Goal: Task Accomplishment & Management: Complete application form

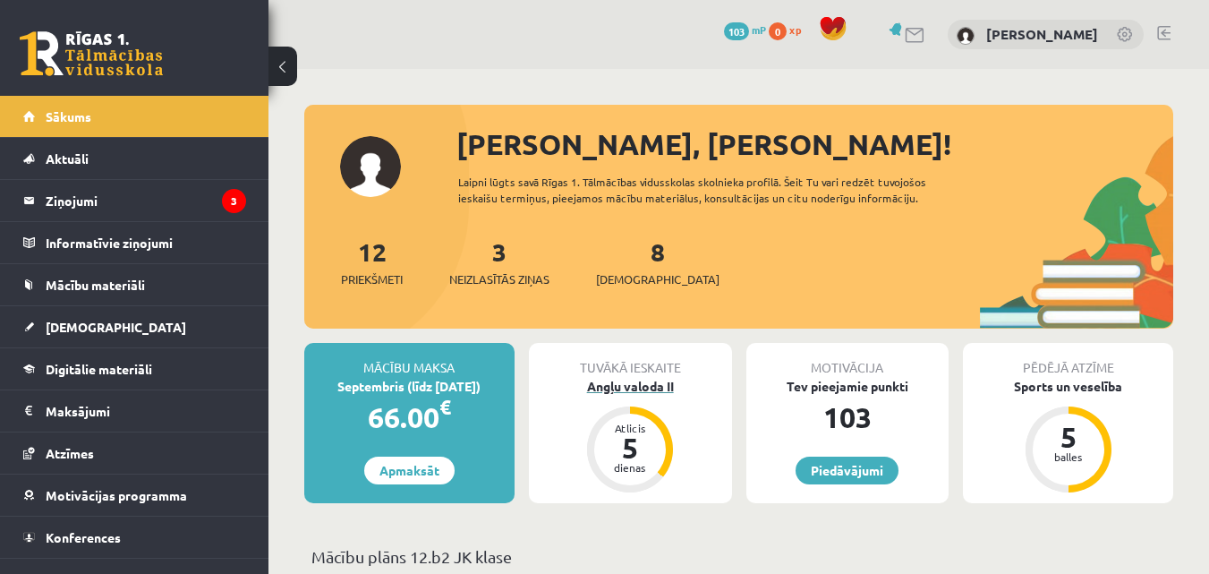
click at [628, 379] on div "Angļu valoda II" at bounding box center [630, 386] width 203 height 19
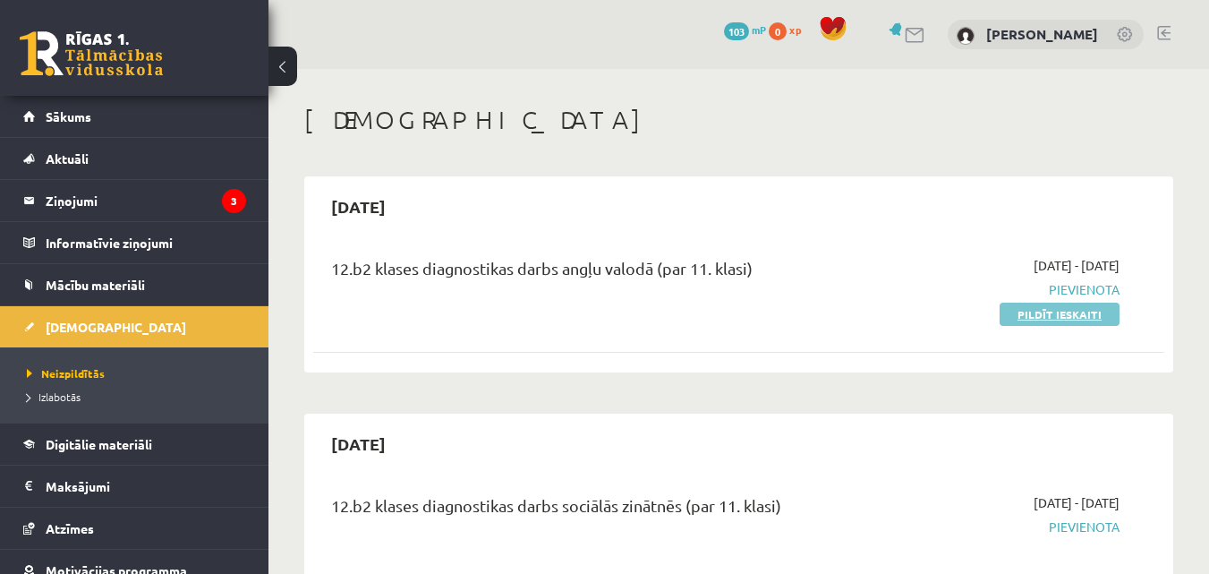
click at [1052, 305] on link "Pildīt ieskaiti" at bounding box center [1060, 314] width 120 height 23
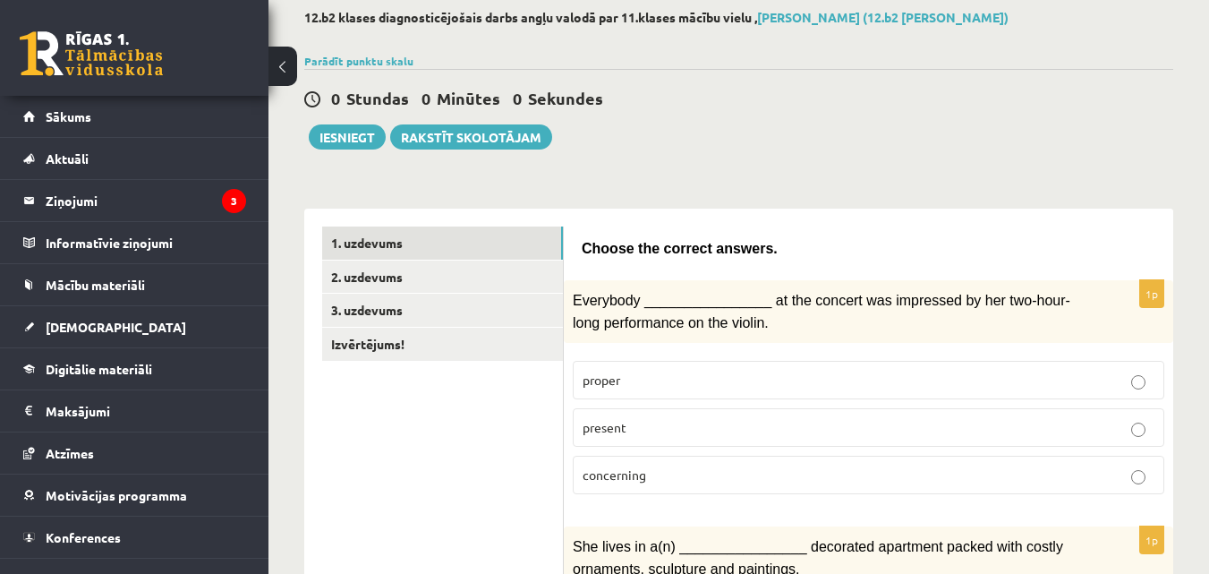
scroll to position [179, 0]
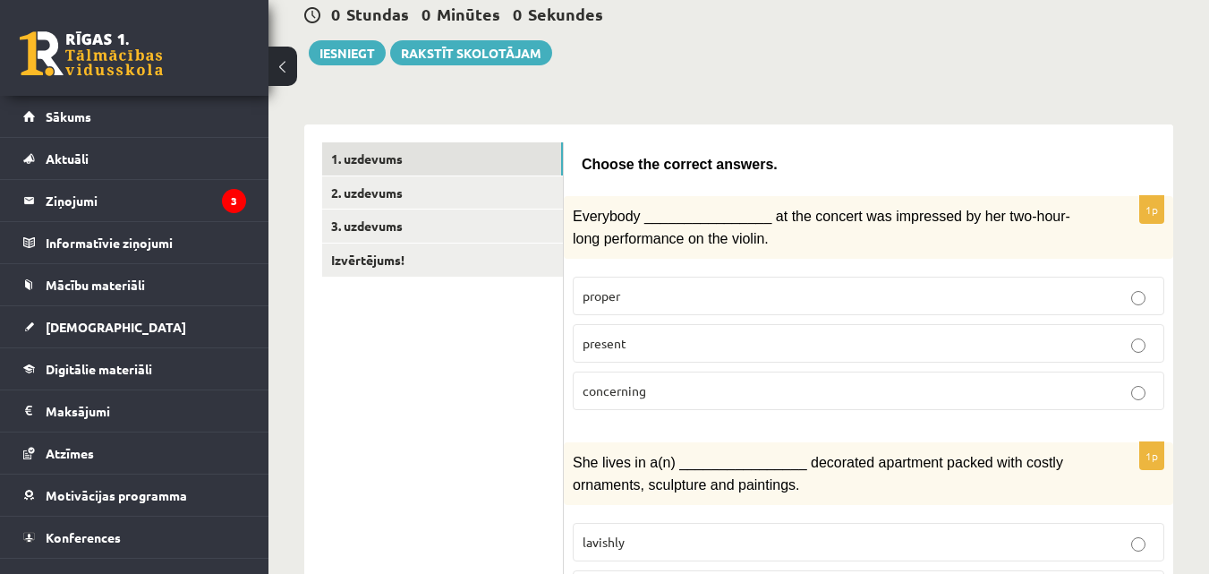
click at [1150, 348] on p "present" at bounding box center [869, 343] width 572 height 19
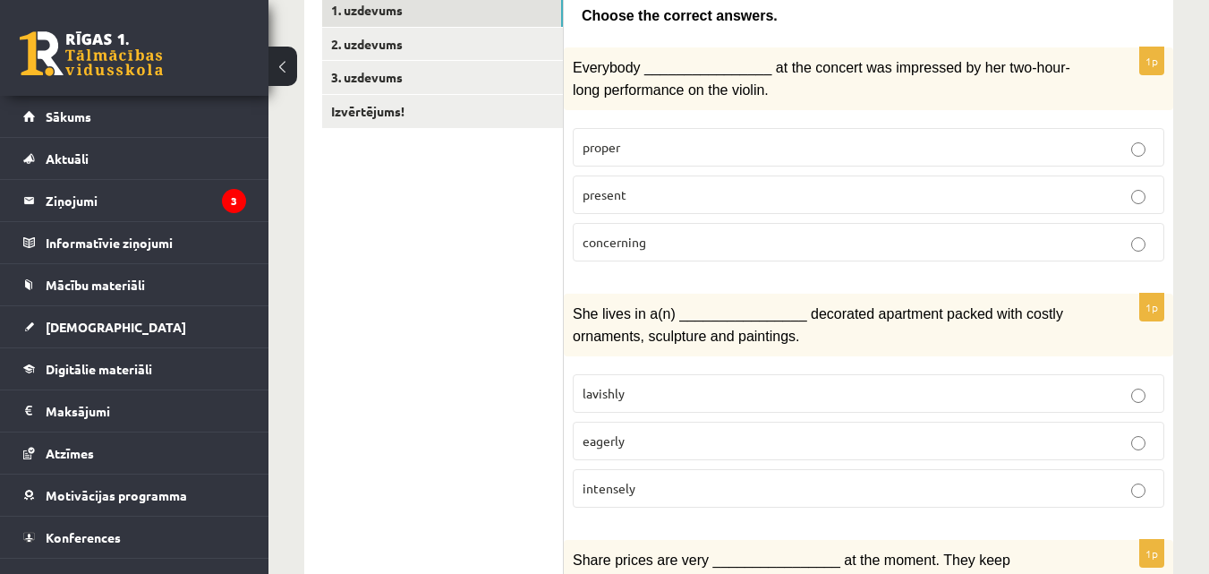
scroll to position [358, 0]
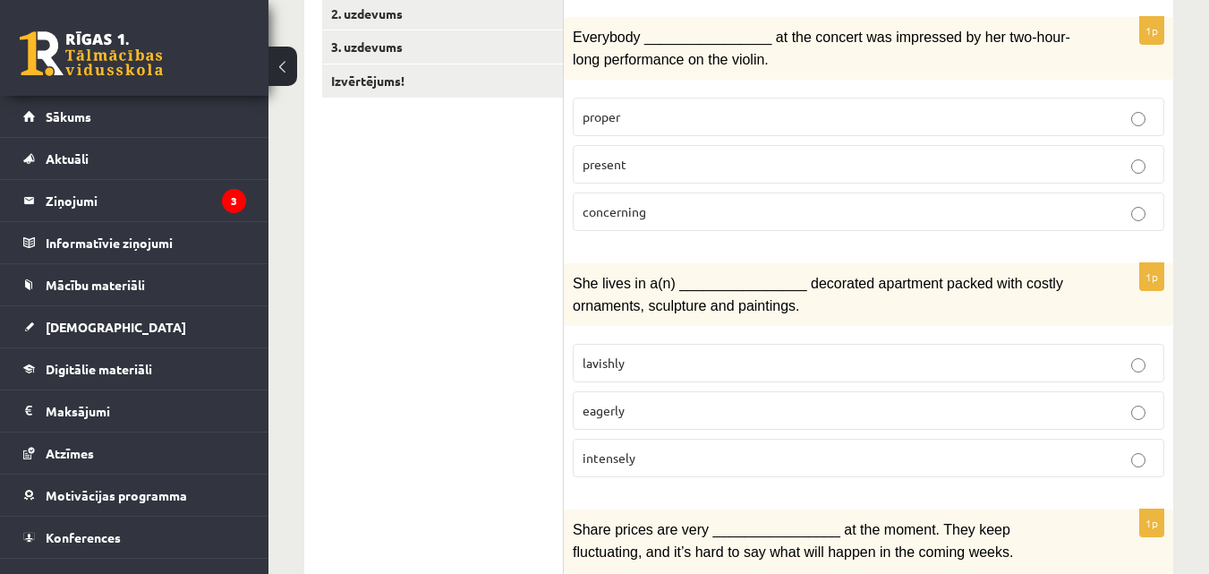
click at [1142, 354] on p "lavishly" at bounding box center [869, 363] width 572 height 19
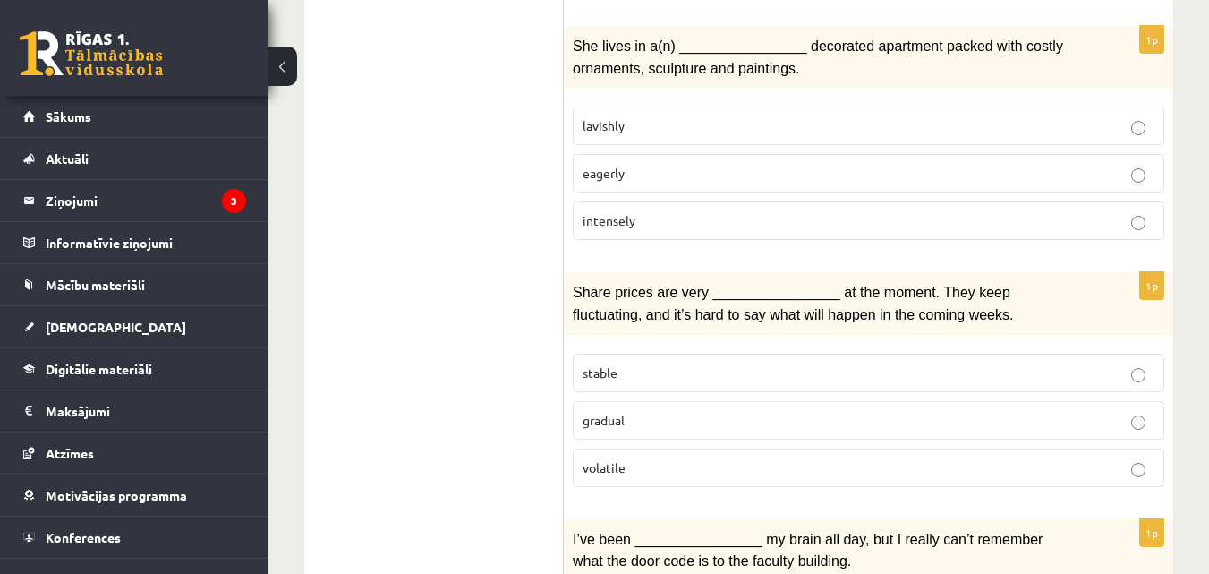
scroll to position [627, 0]
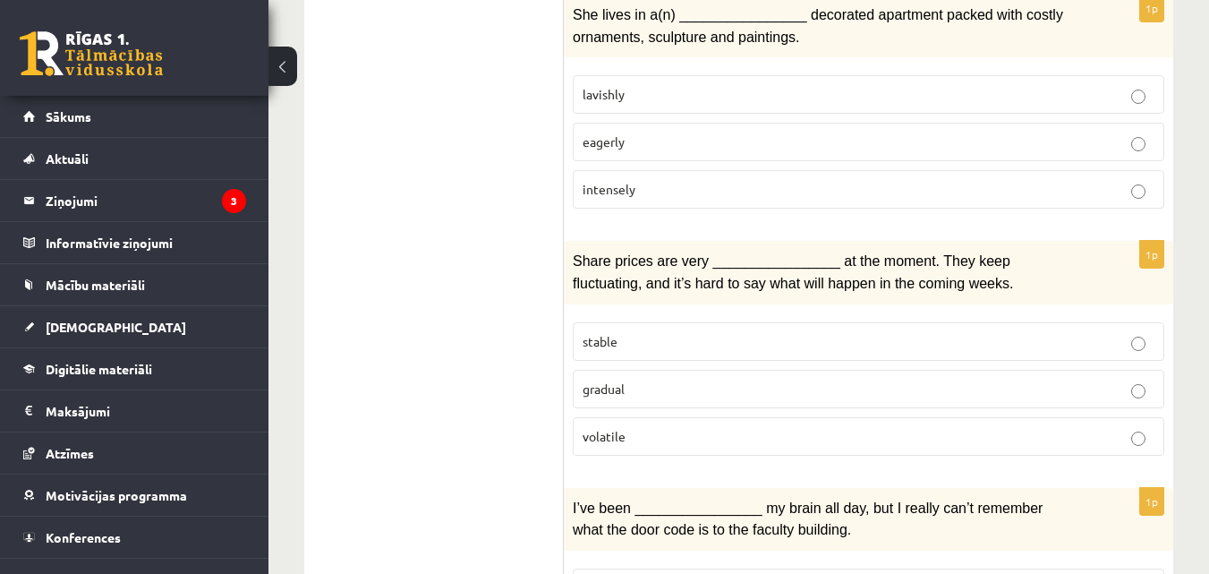
click at [961, 436] on p "volatile" at bounding box center [869, 436] width 572 height 19
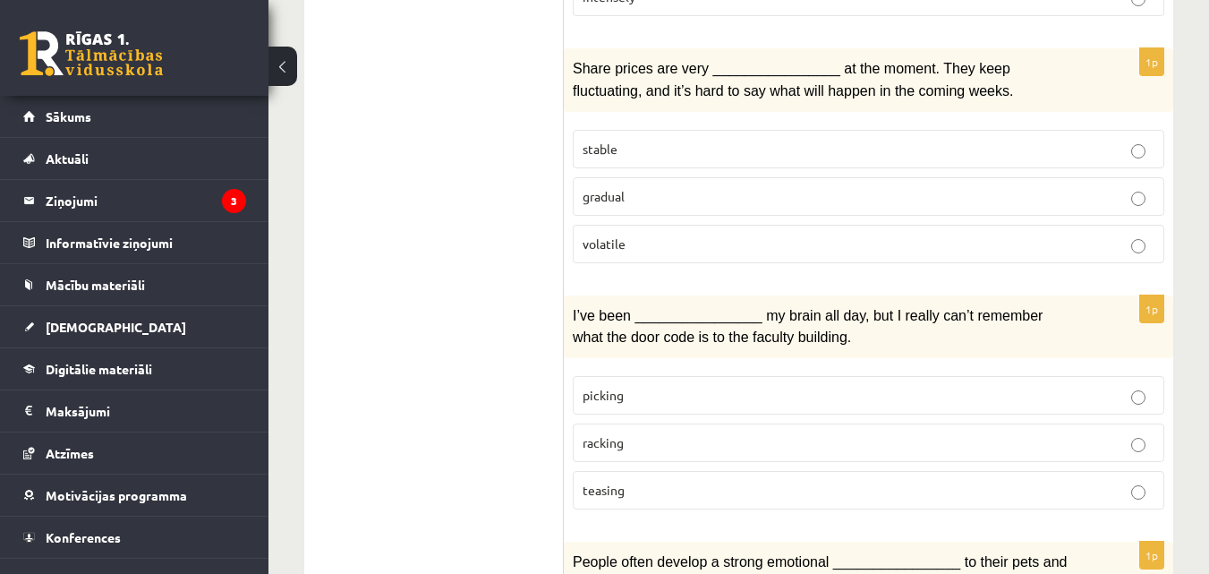
scroll to position [895, 0]
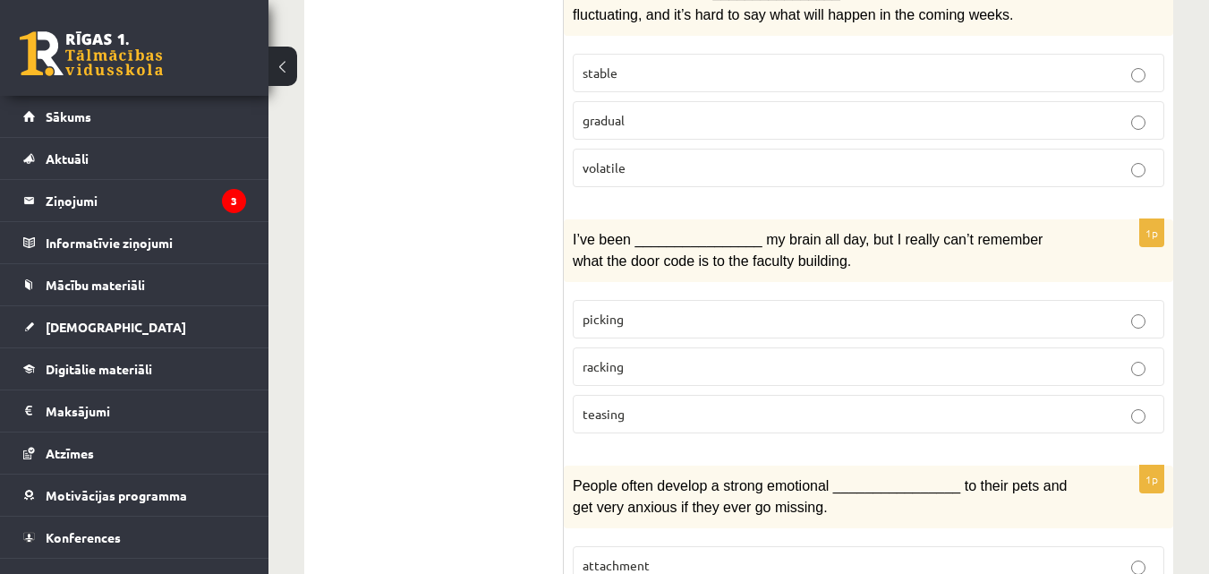
click at [681, 301] on label "picking" at bounding box center [869, 319] width 592 height 38
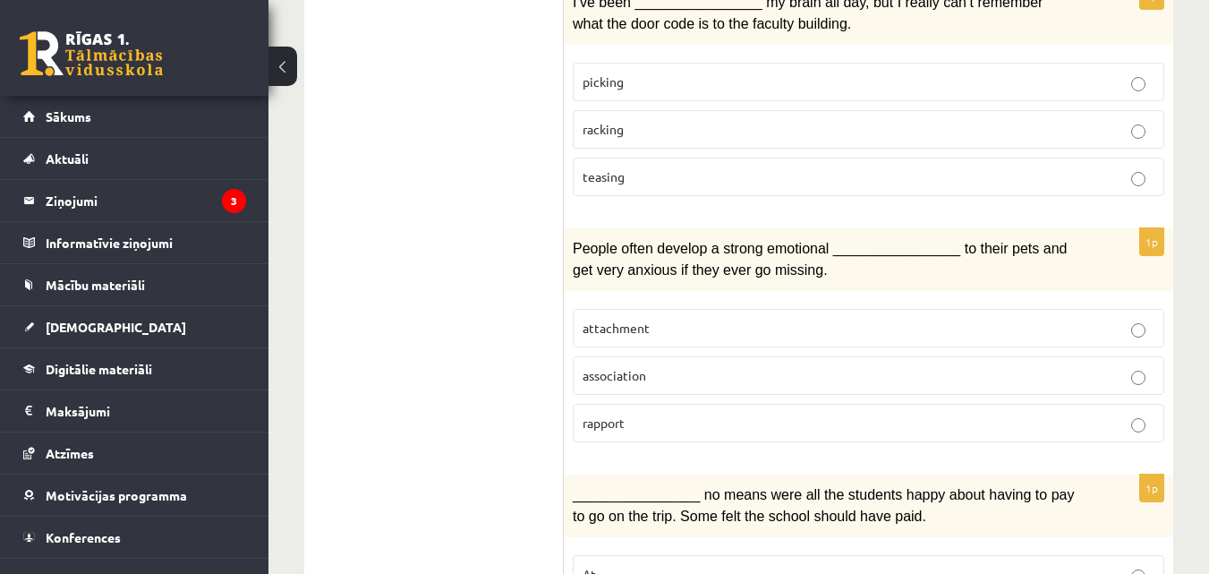
scroll to position [1164, 0]
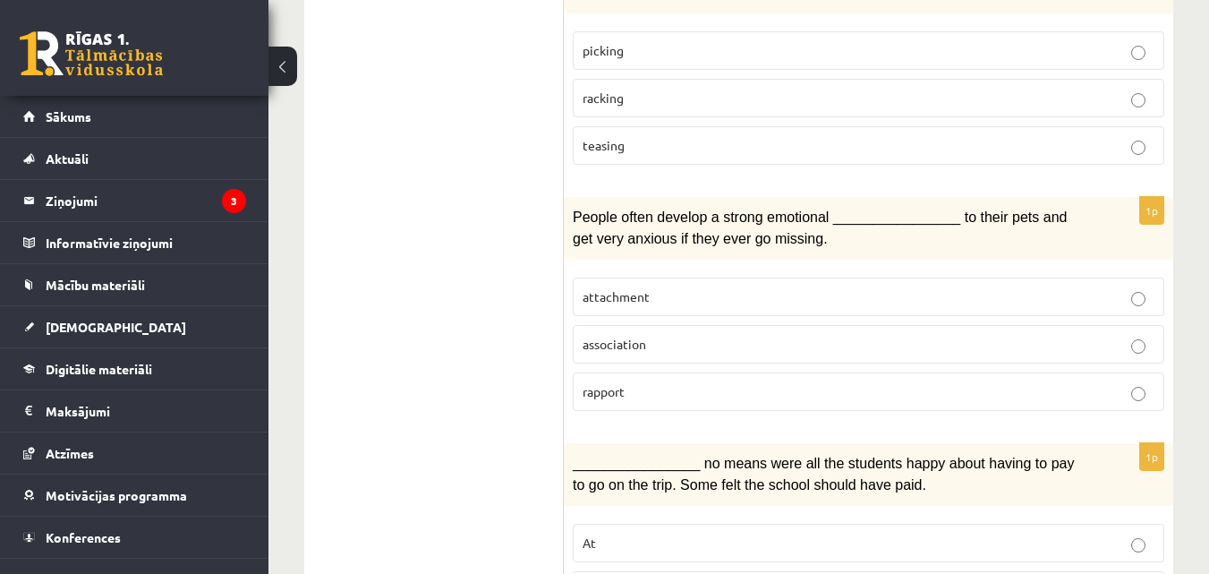
click at [723, 287] on p "attachment" at bounding box center [869, 296] width 572 height 19
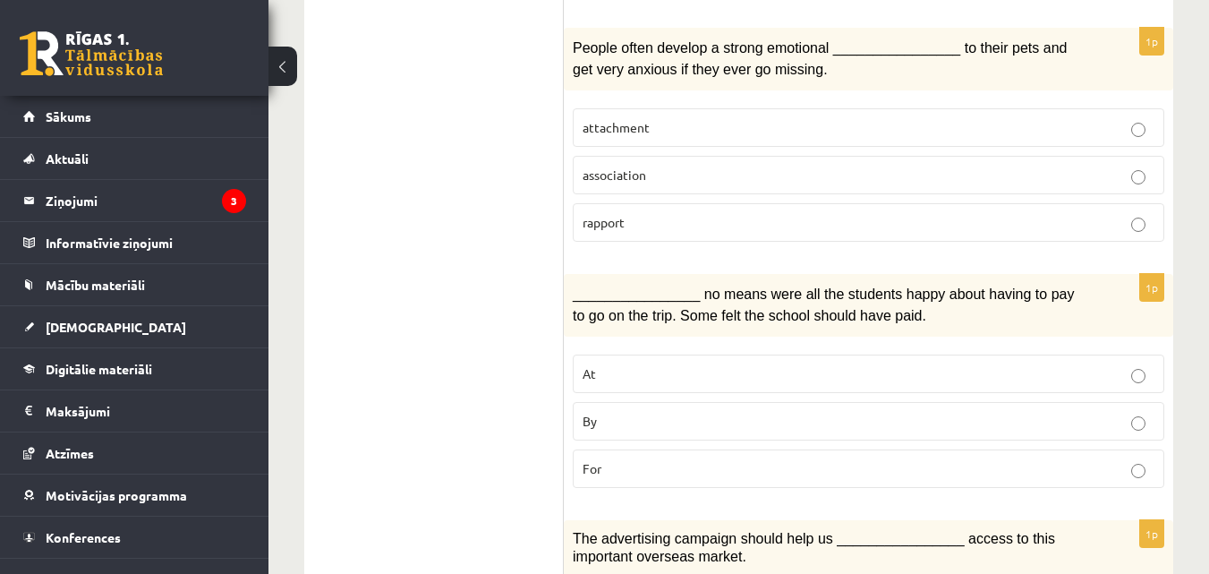
scroll to position [1343, 0]
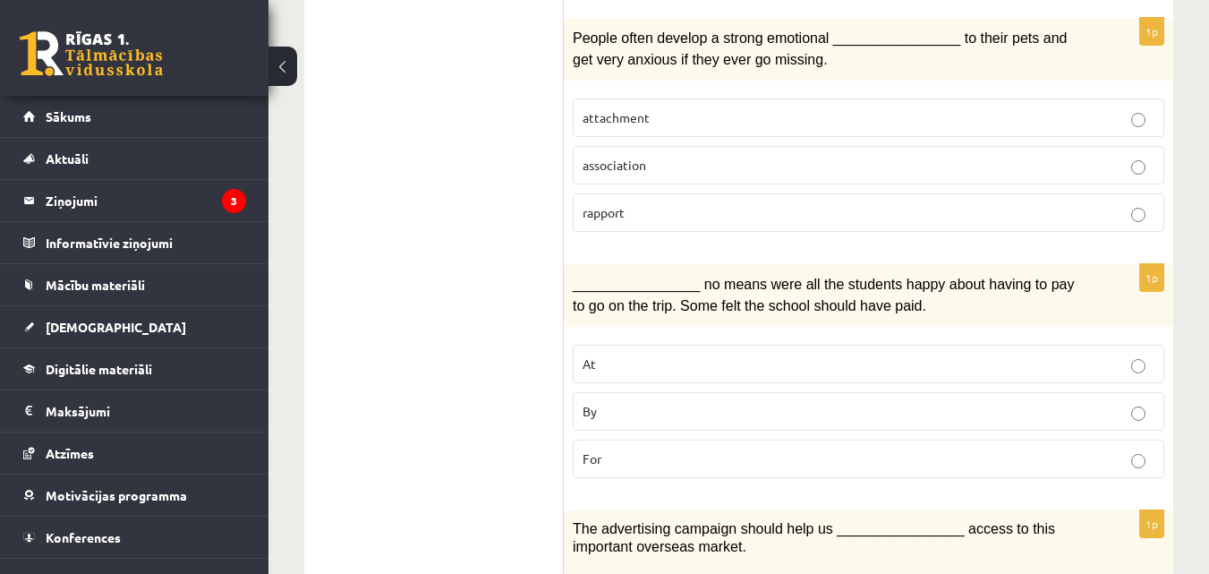
click at [840, 402] on p "By" at bounding box center [869, 411] width 572 height 19
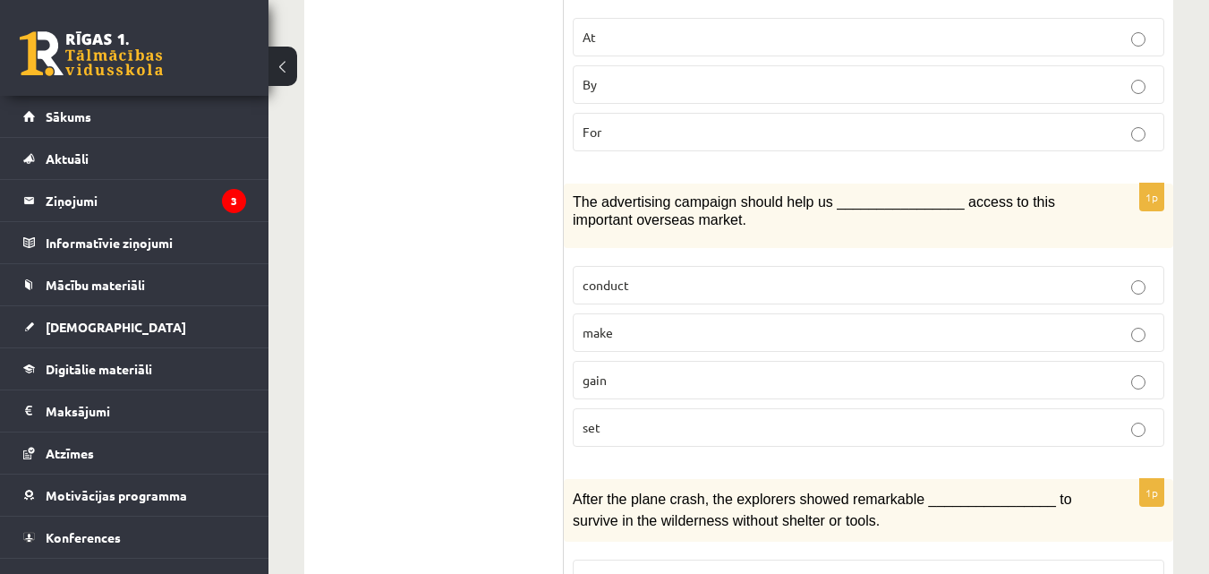
scroll to position [1701, 0]
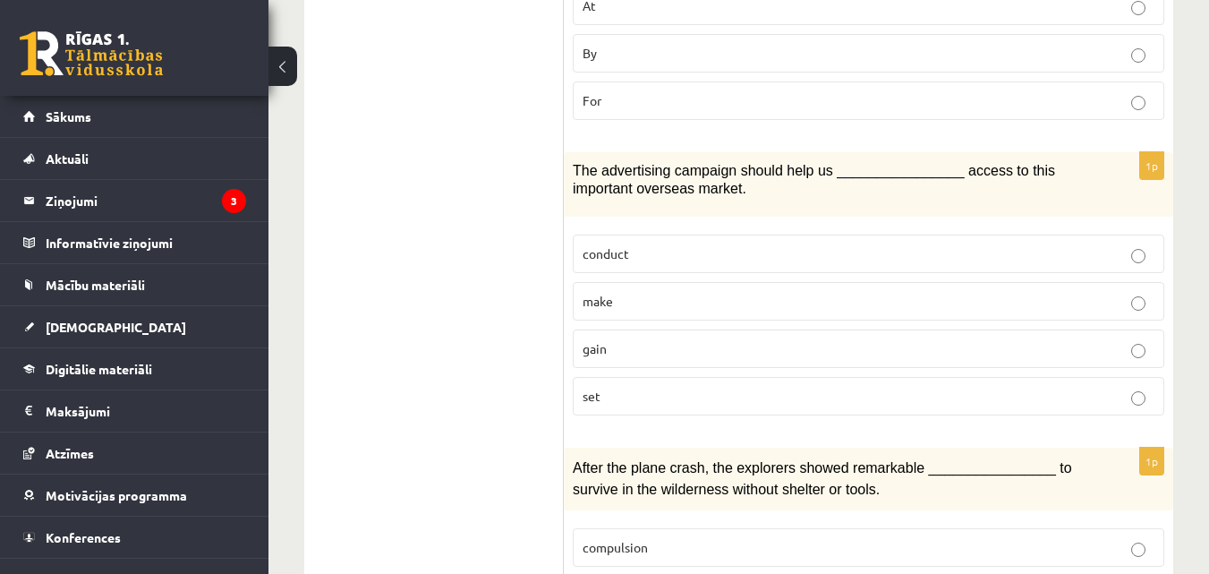
click at [785, 329] on label "gain" at bounding box center [869, 348] width 592 height 38
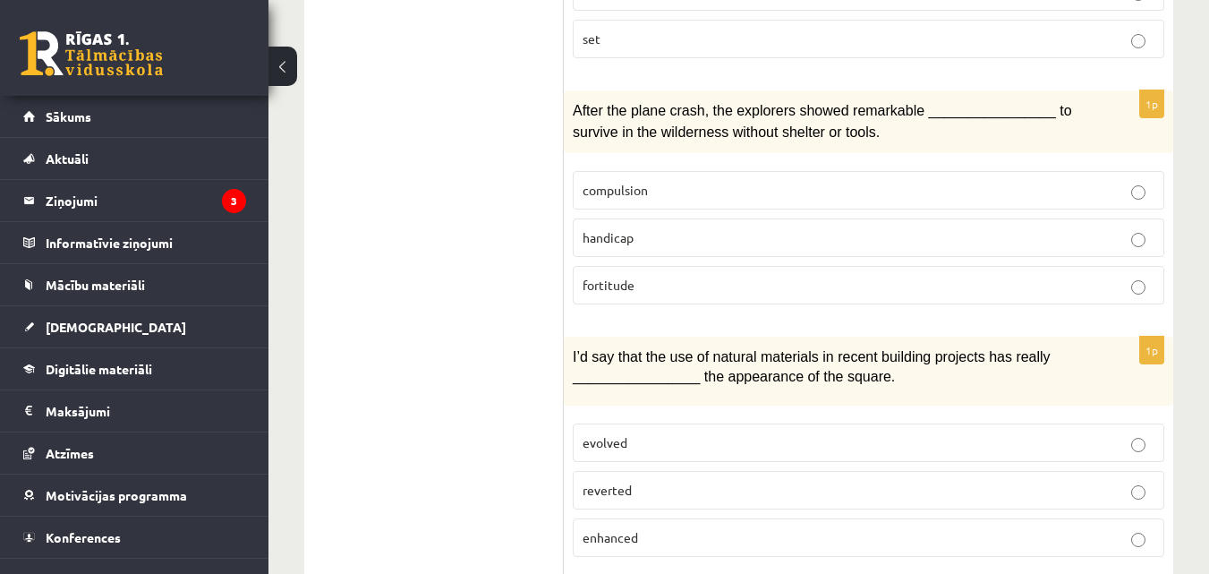
scroll to position [2059, 0]
click at [606, 277] on span "fortitude" at bounding box center [609, 284] width 52 height 16
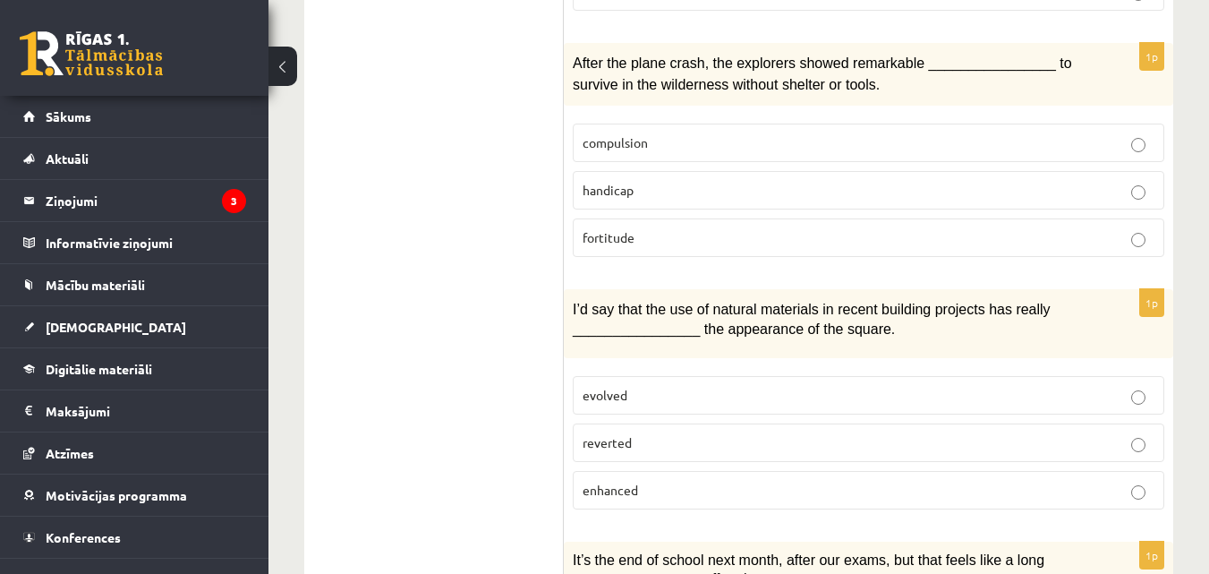
scroll to position [2148, 0]
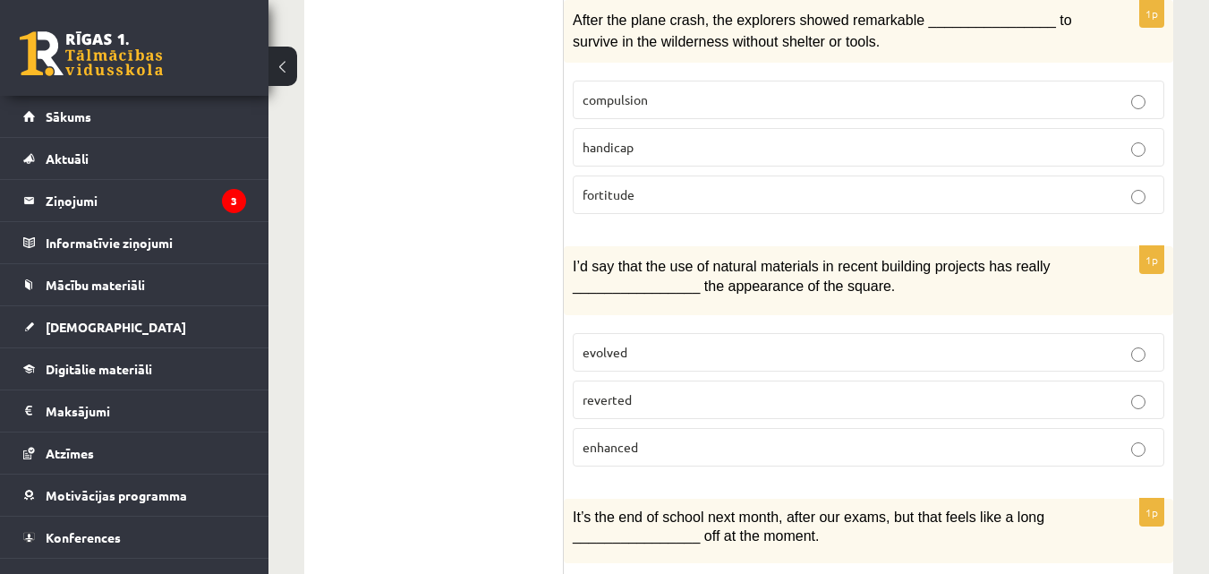
click at [849, 438] on p "enhanced" at bounding box center [869, 447] width 572 height 19
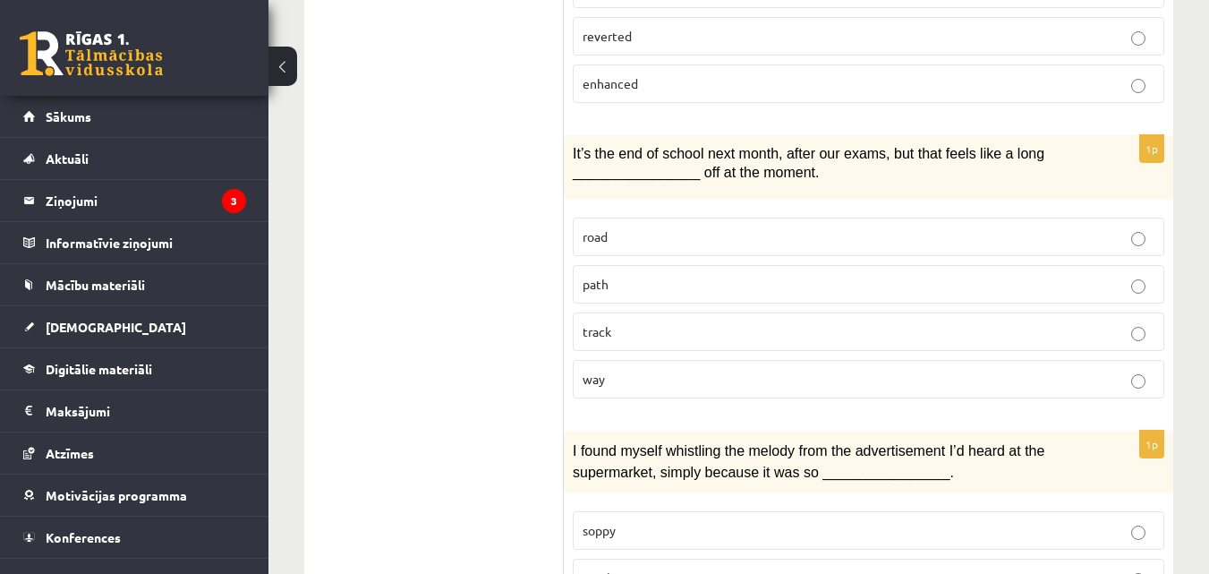
scroll to position [2522, 0]
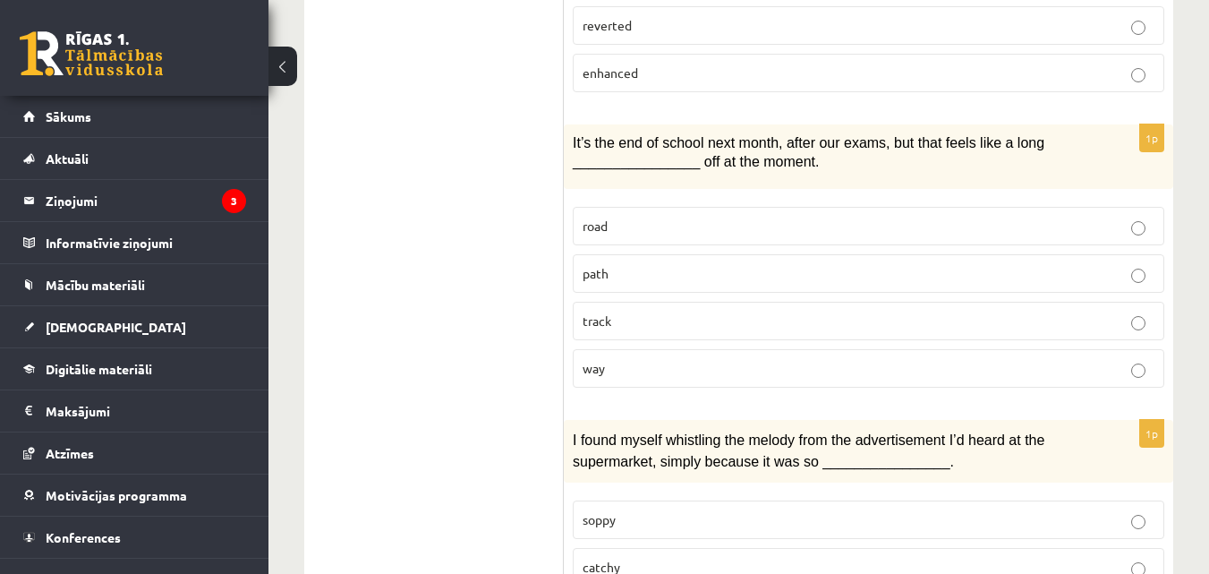
click at [643, 217] on p "road" at bounding box center [869, 226] width 572 height 19
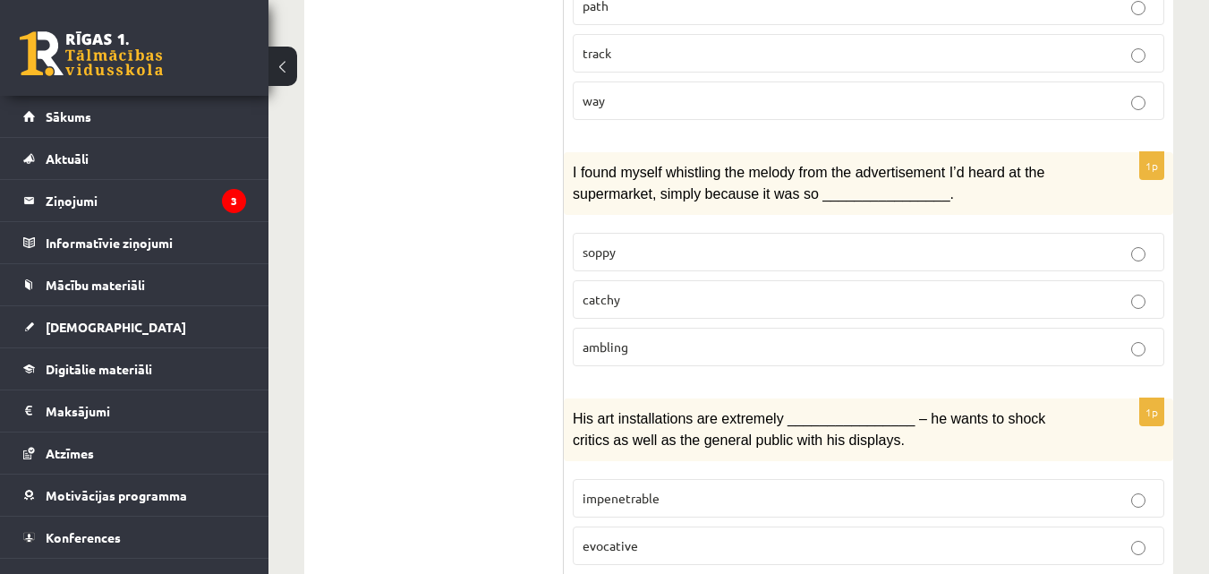
scroll to position [2791, 0]
click at [714, 290] on p "catchy" at bounding box center [869, 298] width 572 height 19
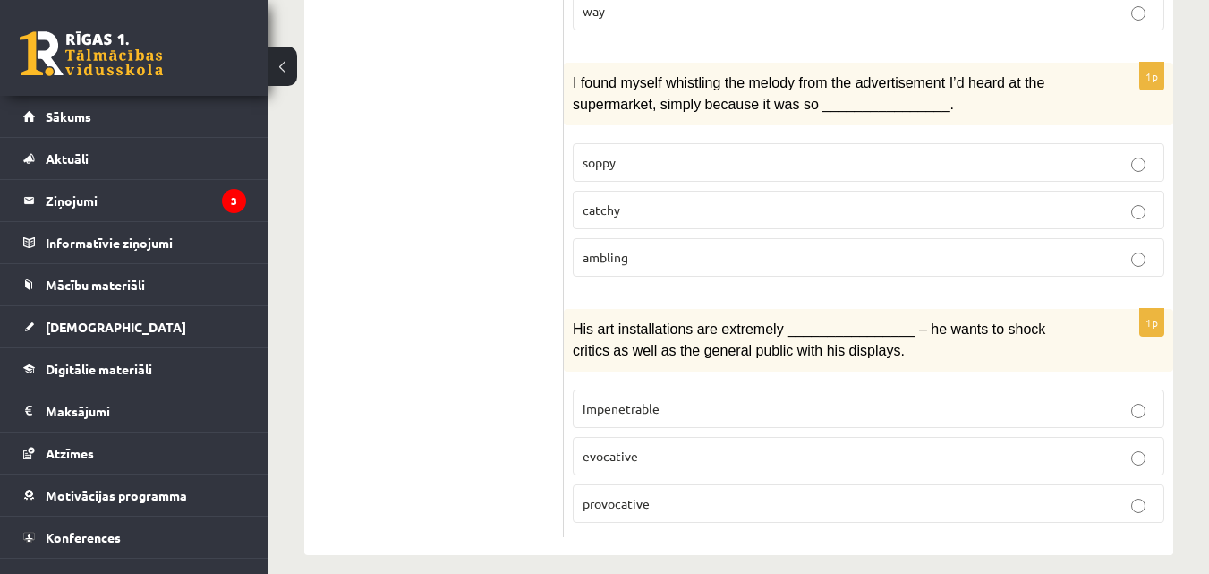
scroll to position [2881, 0]
click at [687, 446] on p "evocative" at bounding box center [869, 455] width 572 height 19
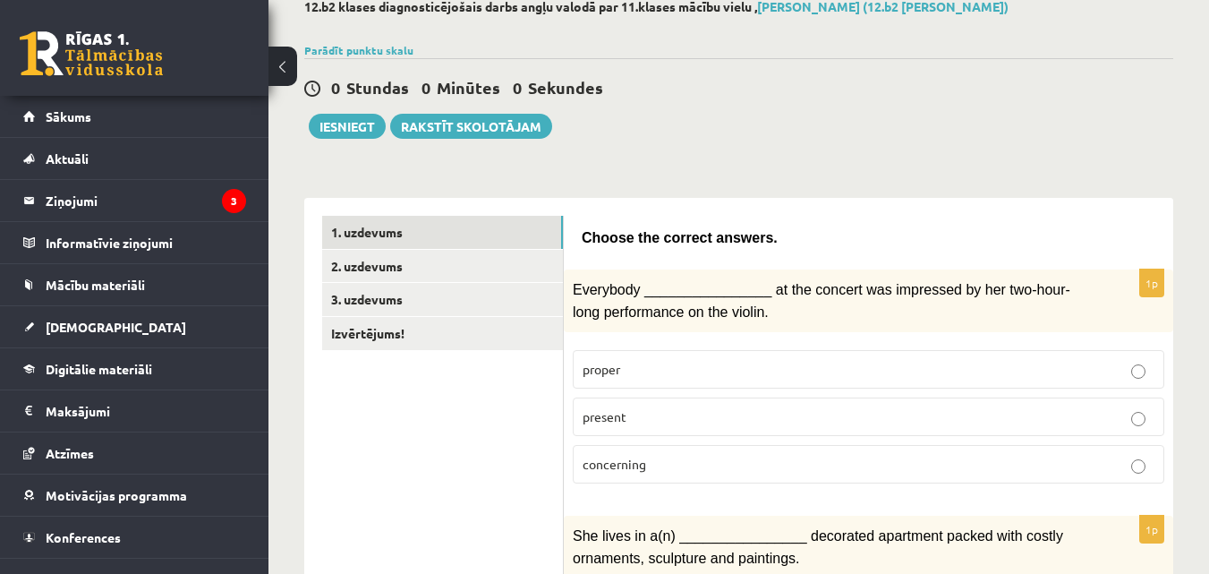
scroll to position [0, 0]
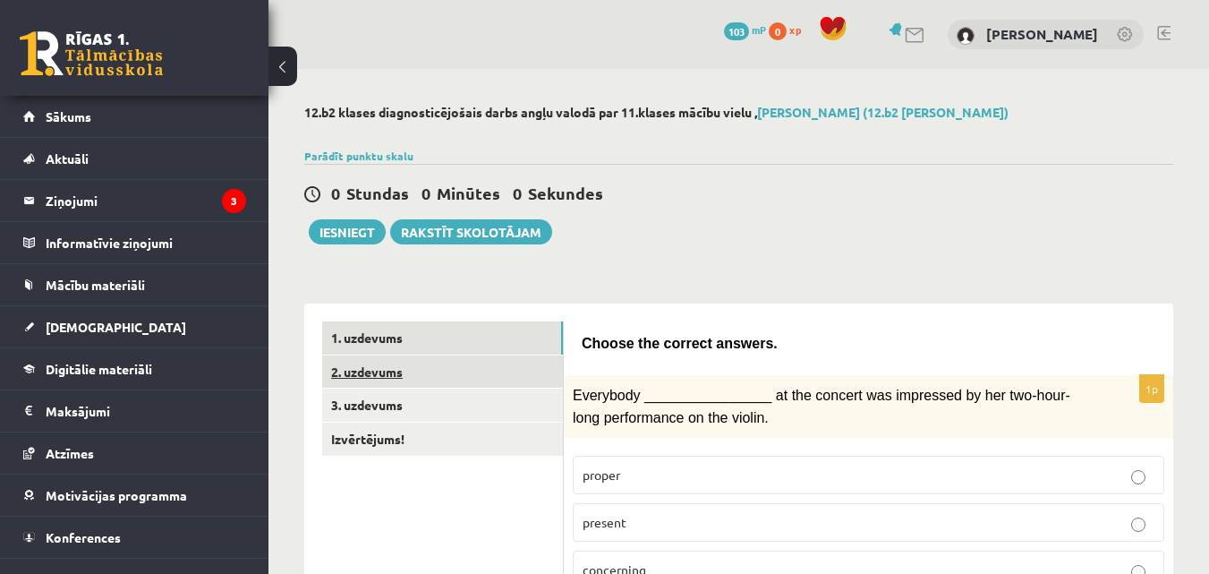
click at [506, 366] on link "2. uzdevums" at bounding box center [442, 371] width 241 height 33
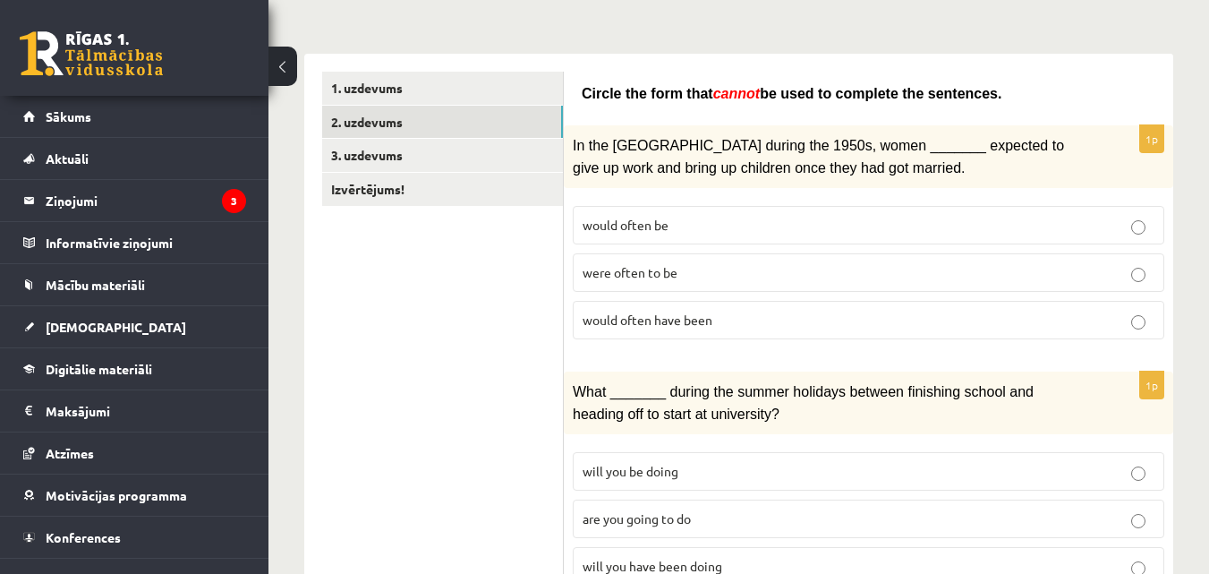
scroll to position [269, 0]
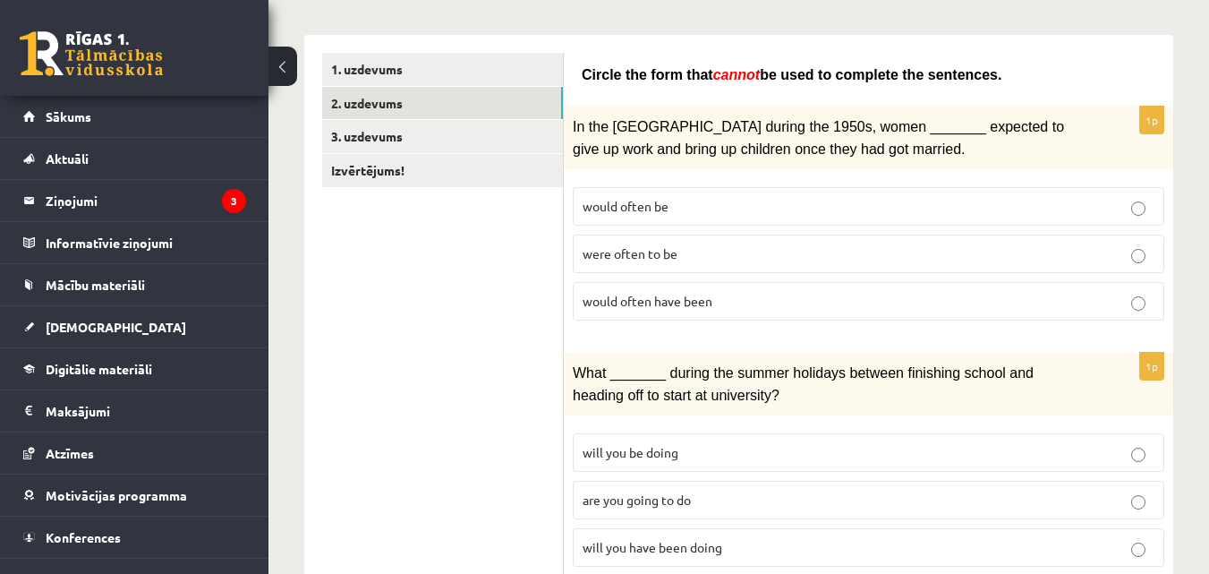
click at [632, 244] on p "were often to be" at bounding box center [869, 253] width 572 height 19
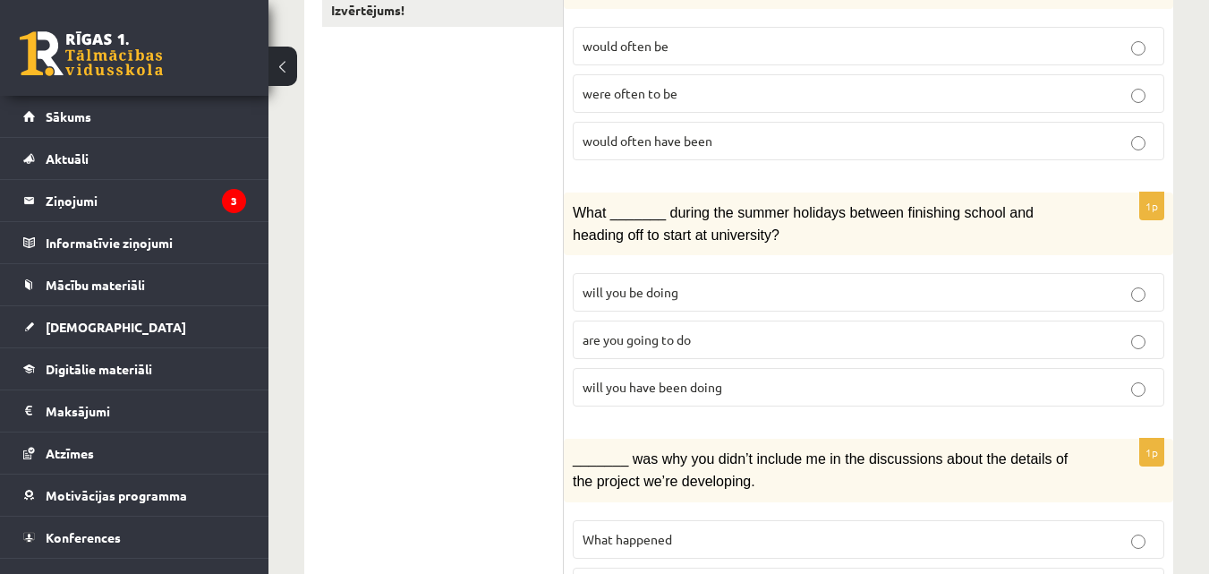
scroll to position [448, 0]
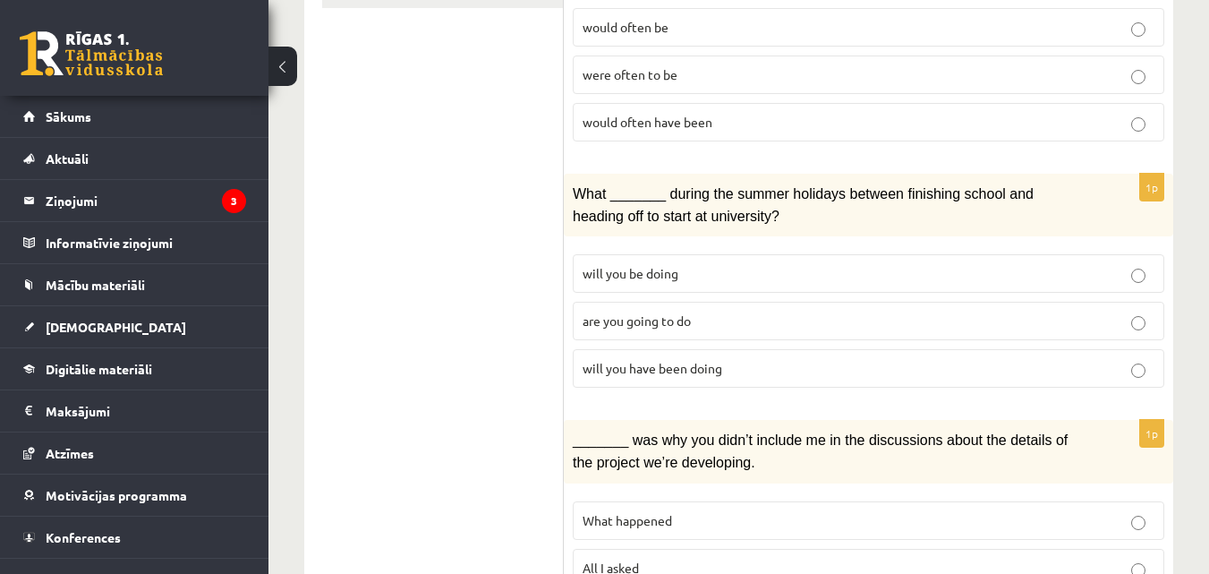
click at [621, 267] on span "will you be doing" at bounding box center [631, 273] width 96 height 16
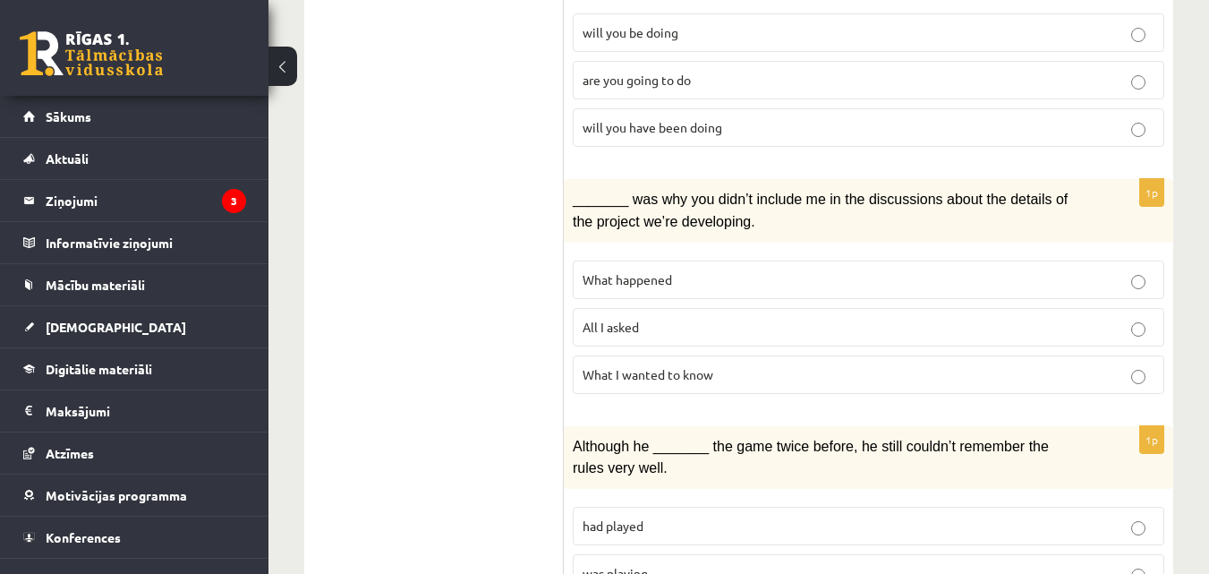
scroll to position [716, 0]
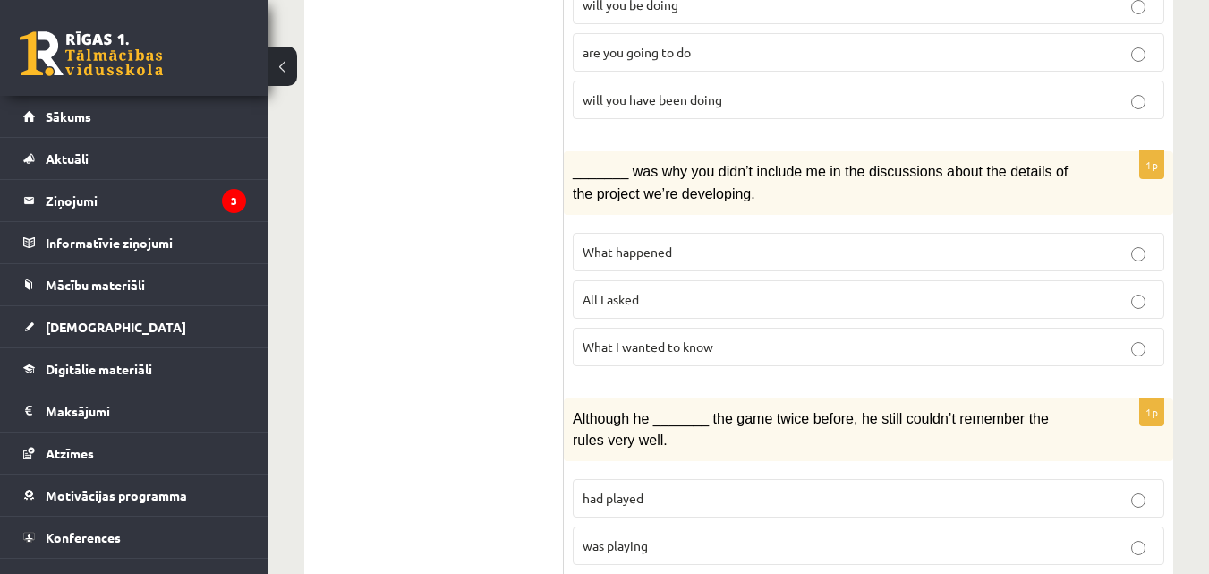
click at [686, 291] on p "All I asked" at bounding box center [869, 299] width 572 height 19
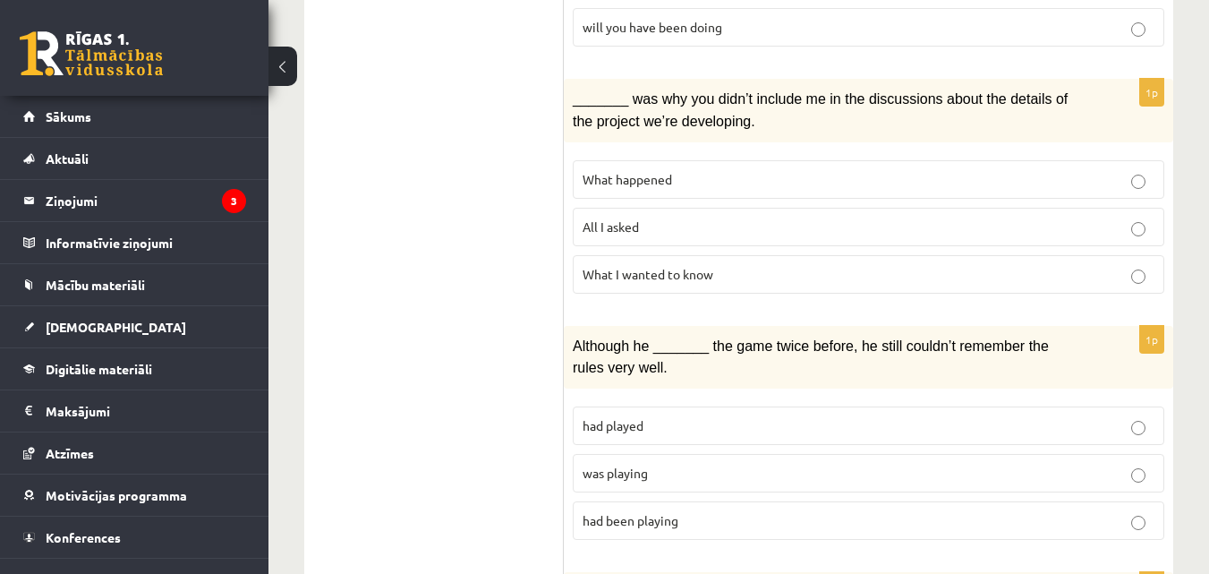
scroll to position [985, 0]
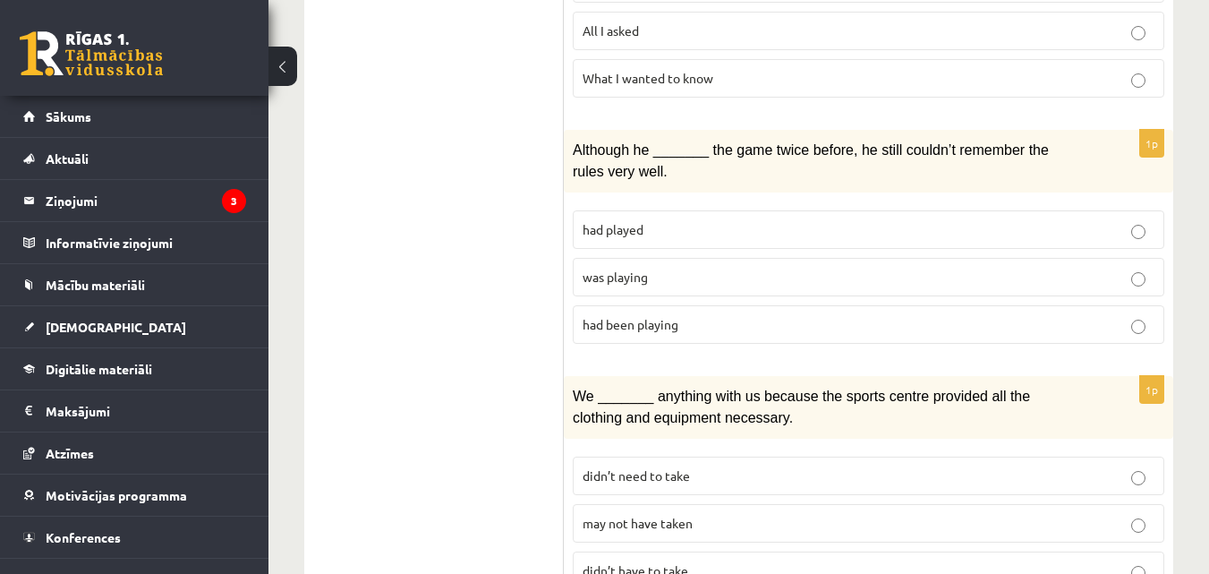
click at [611, 231] on p "had played" at bounding box center [869, 229] width 572 height 19
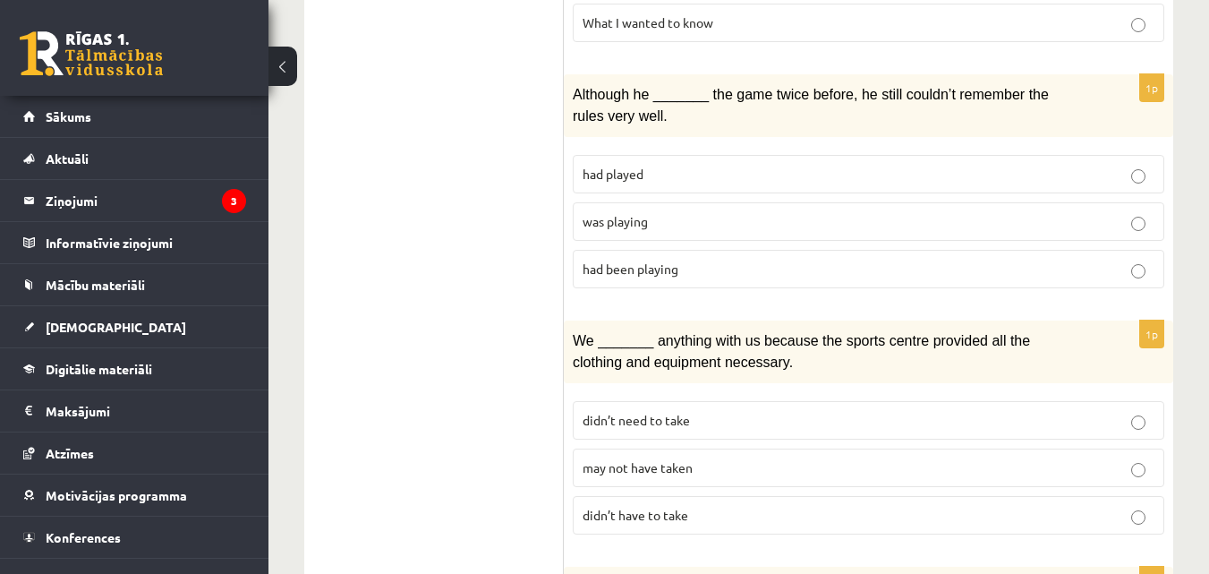
scroll to position [1253, 0]
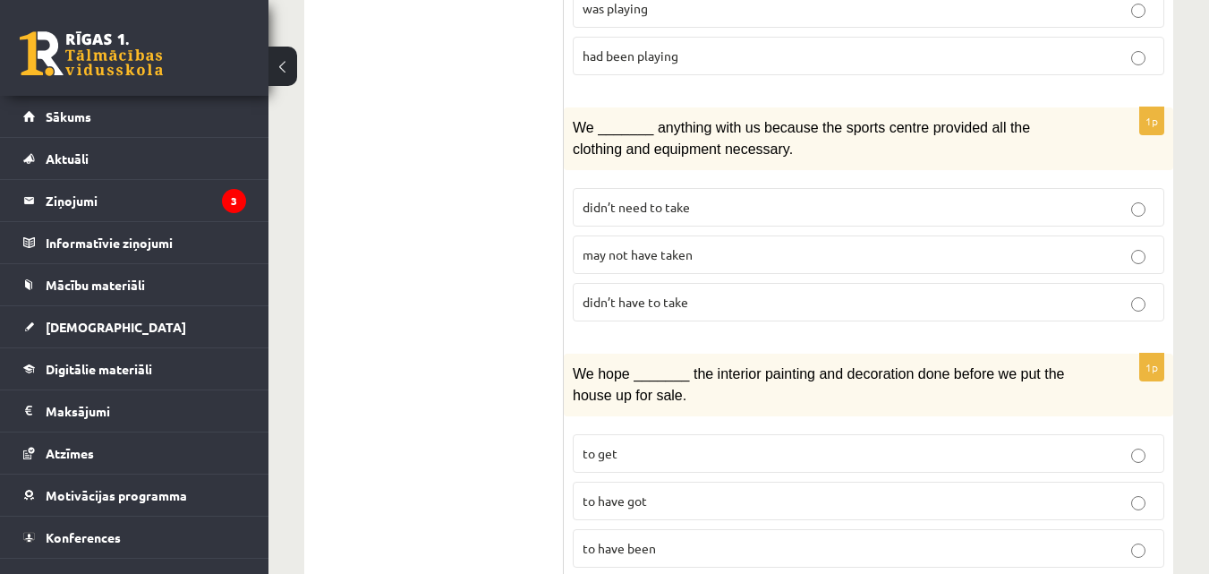
click at [606, 199] on span "didn’t need to take" at bounding box center [636, 207] width 107 height 16
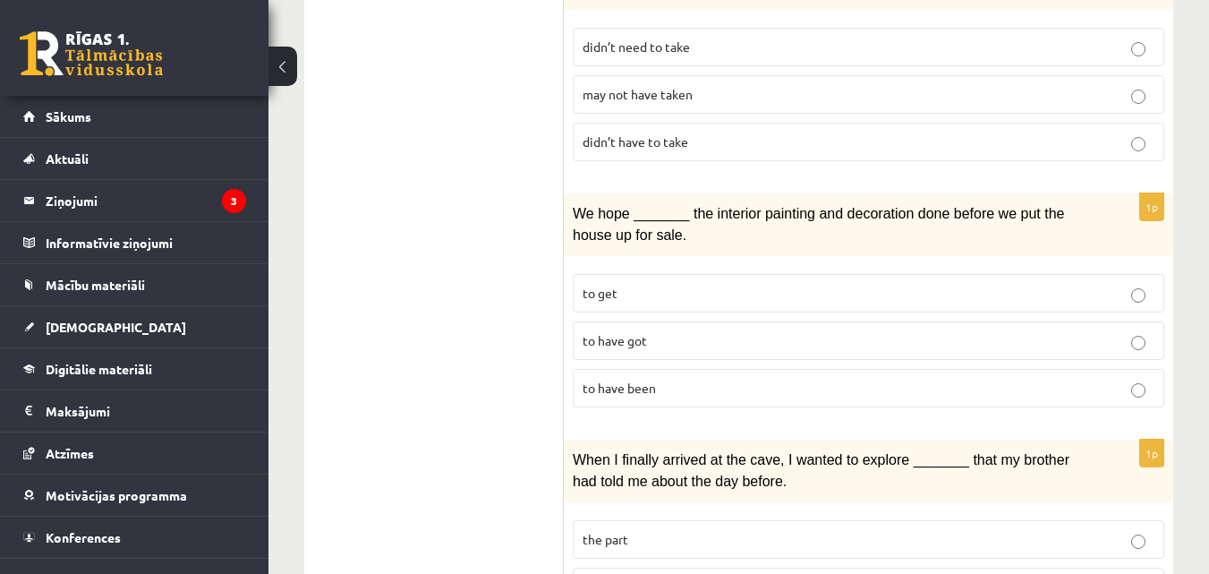
scroll to position [1432, 0]
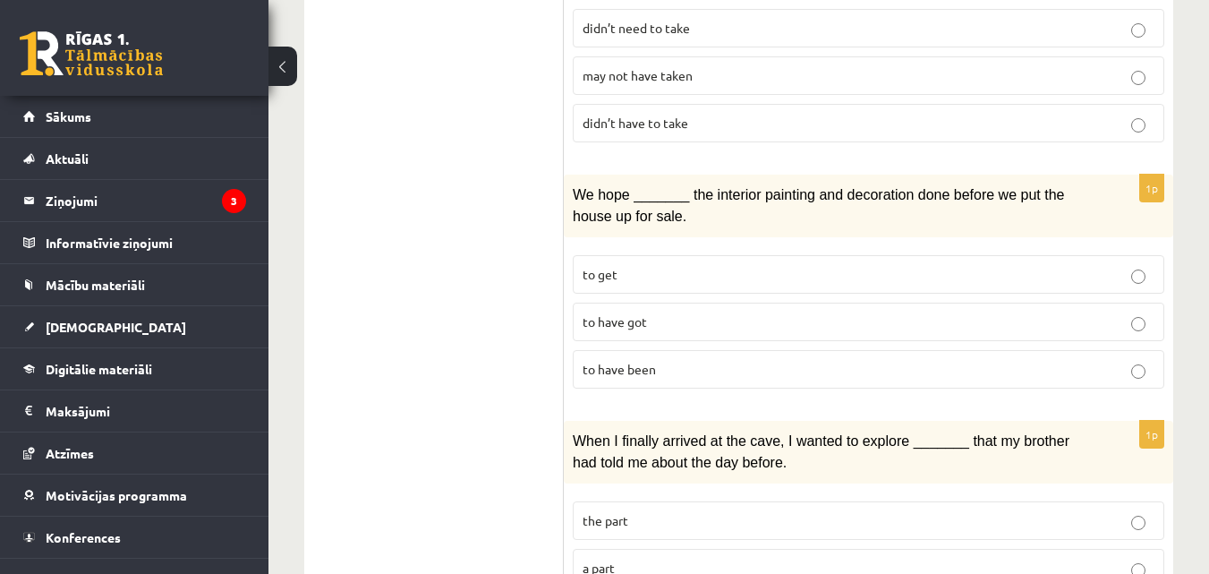
click at [666, 265] on p "to get" at bounding box center [869, 274] width 572 height 19
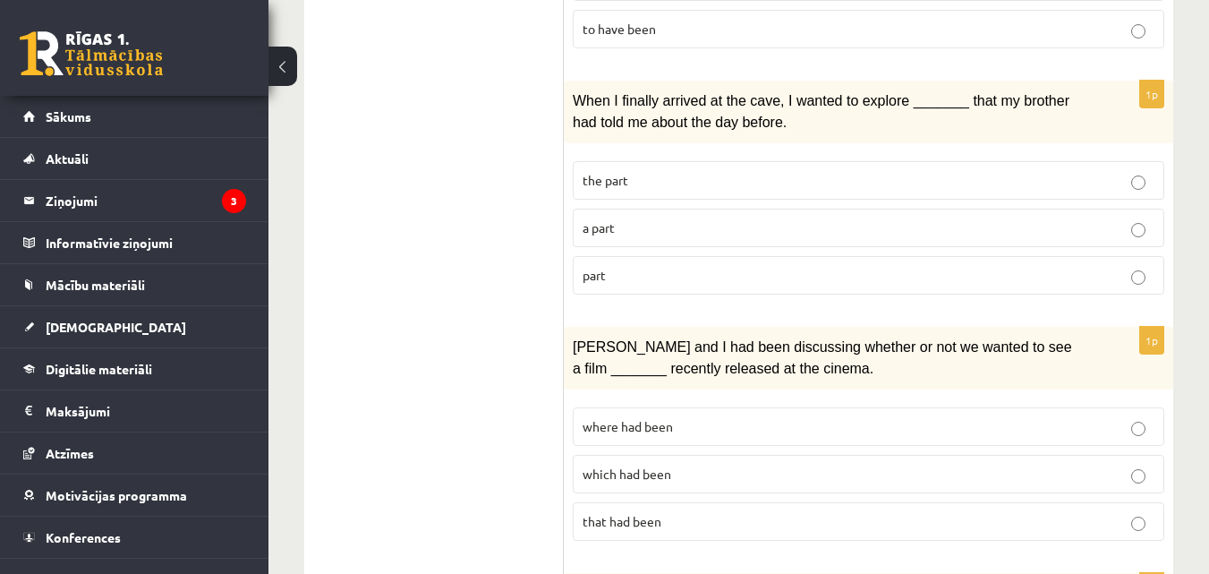
scroll to position [1790, 0]
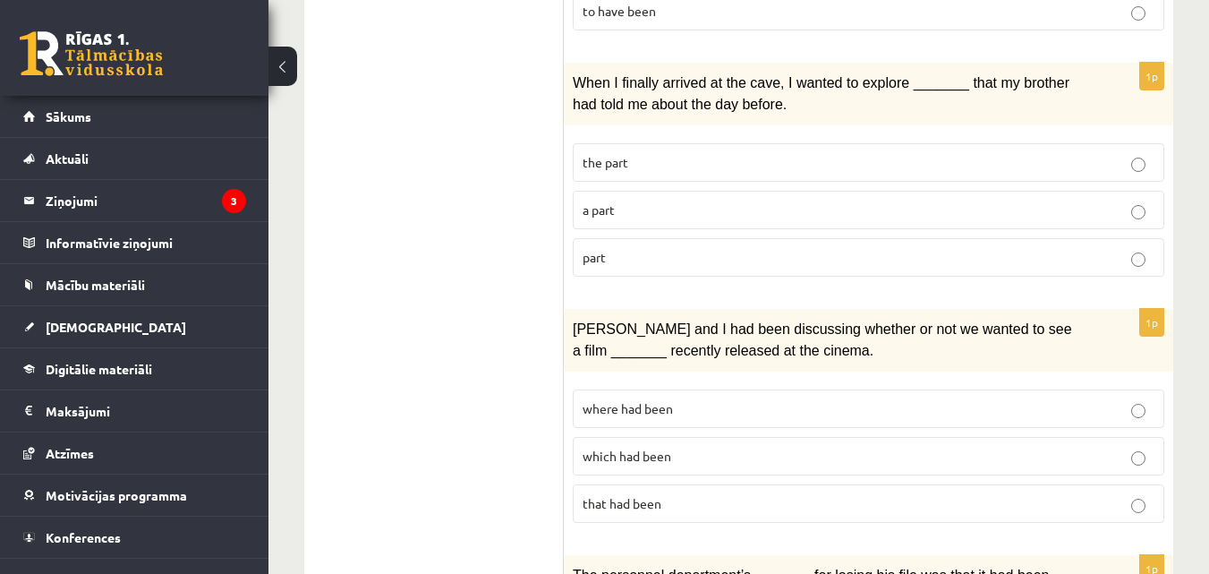
click at [625, 154] on span "the part" at bounding box center [606, 162] width 46 height 16
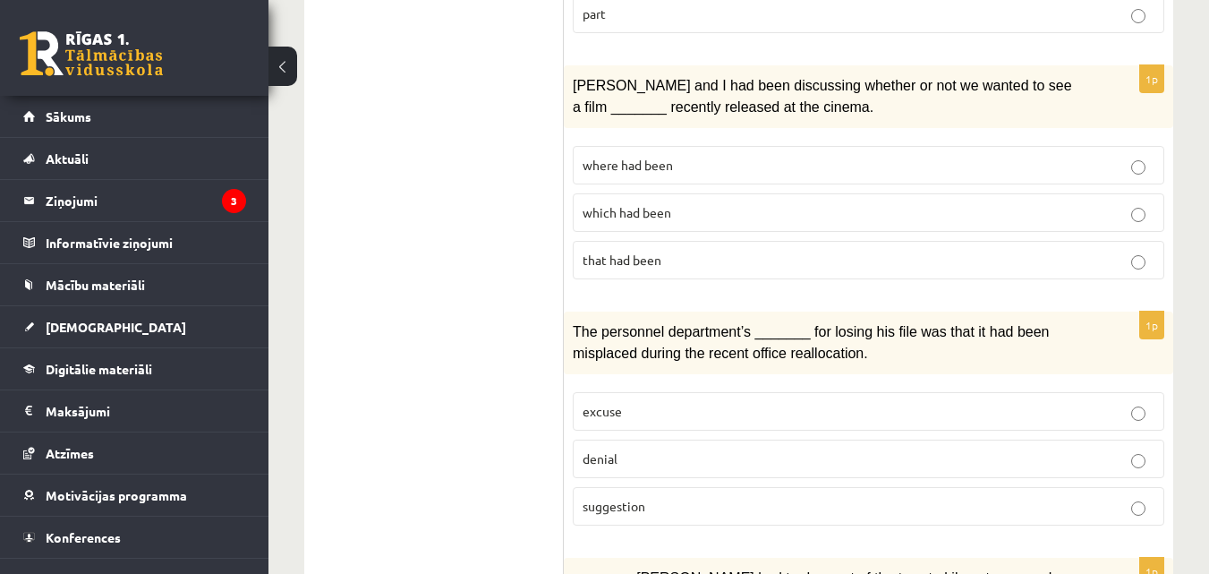
scroll to position [2059, 0]
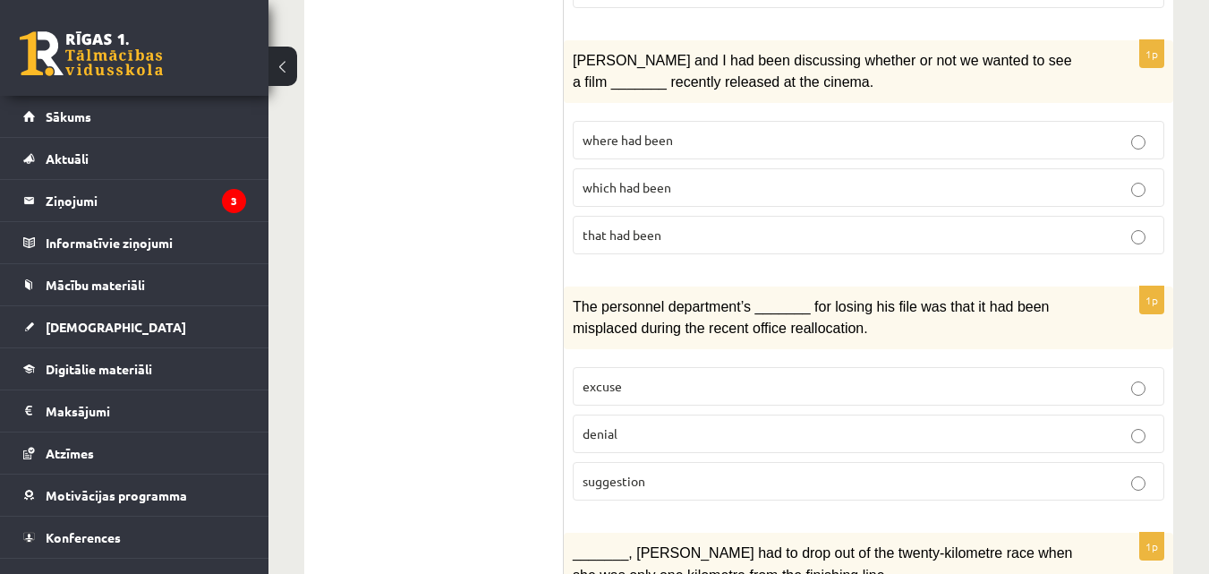
click at [593, 178] on p "which had been" at bounding box center [869, 187] width 572 height 19
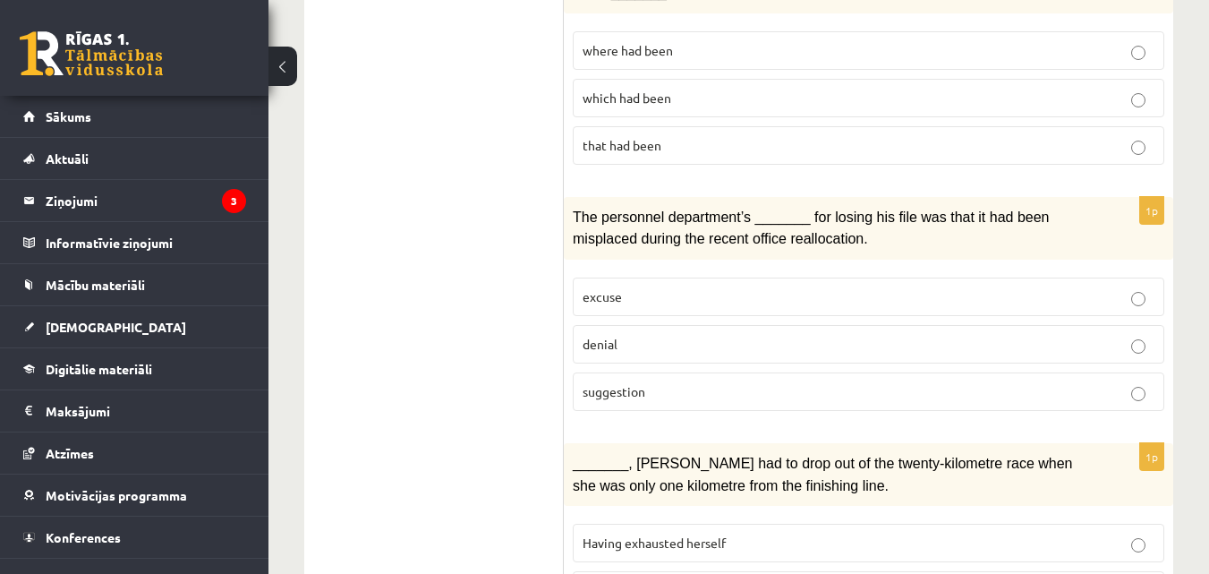
click at [602, 288] on span "excuse" at bounding box center [602, 296] width 39 height 16
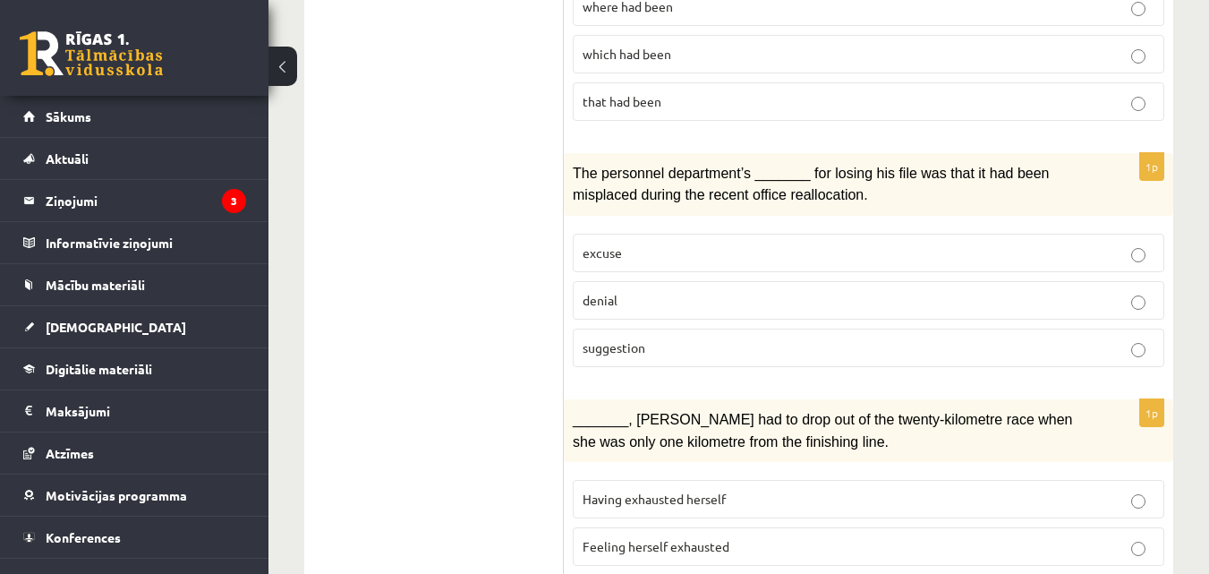
scroll to position [2282, 0]
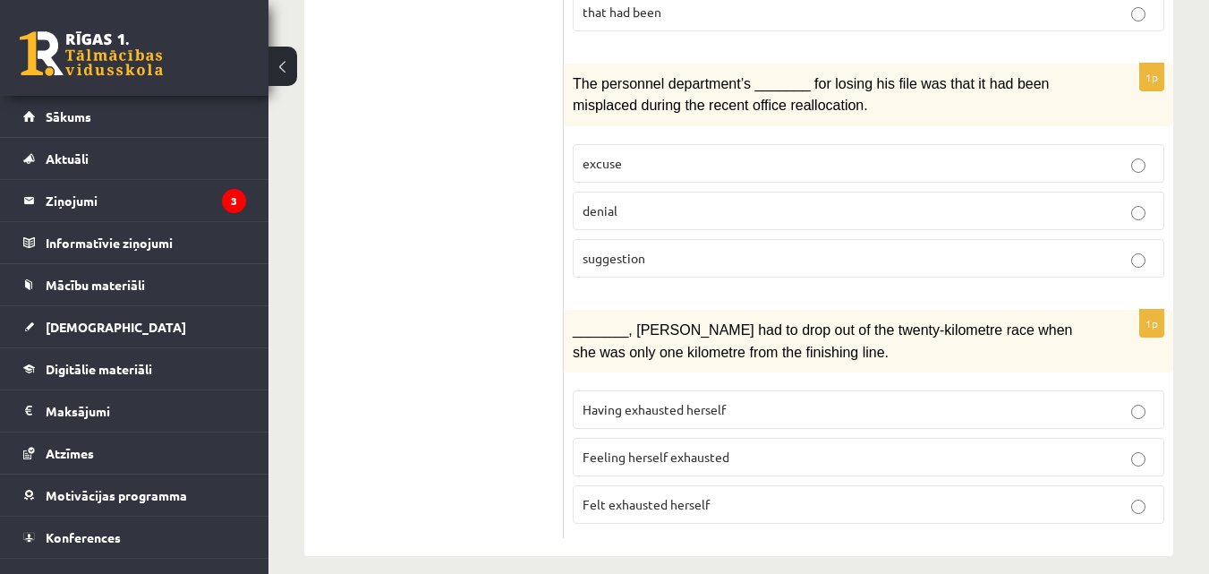
click at [657, 390] on label "Having exhausted herself" at bounding box center [869, 409] width 592 height 38
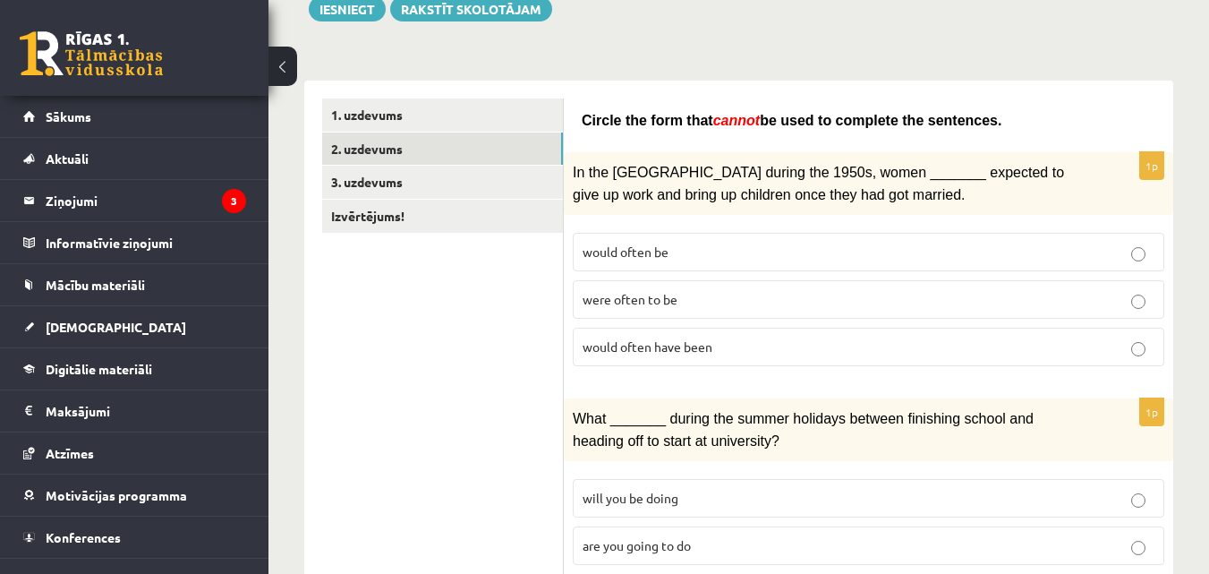
scroll to position [0, 0]
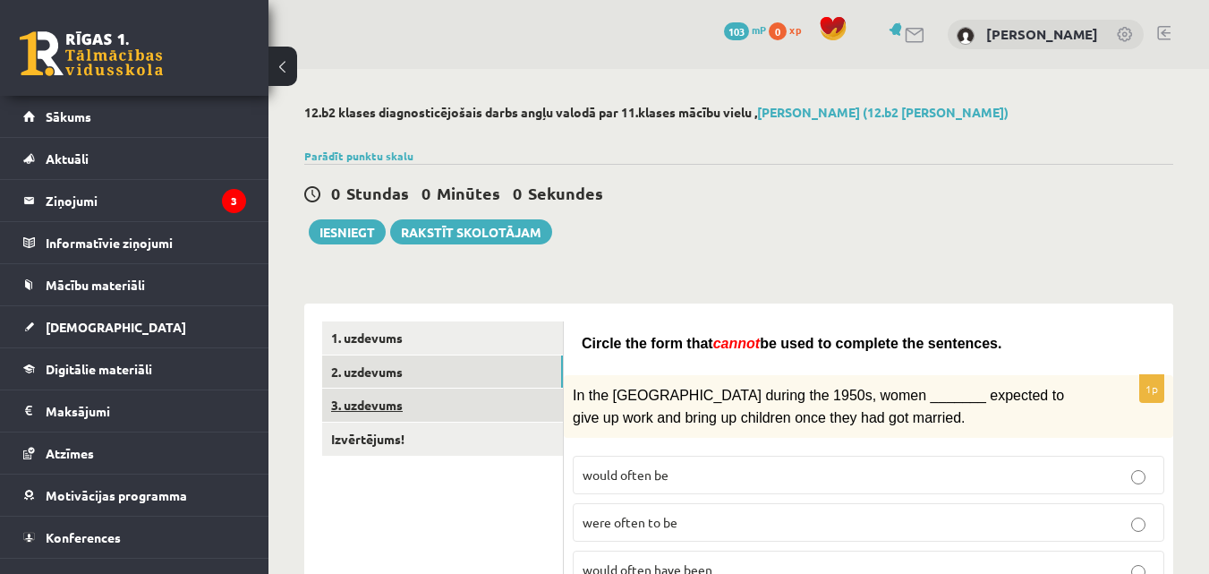
click at [443, 400] on link "3. uzdevums" at bounding box center [442, 404] width 241 height 33
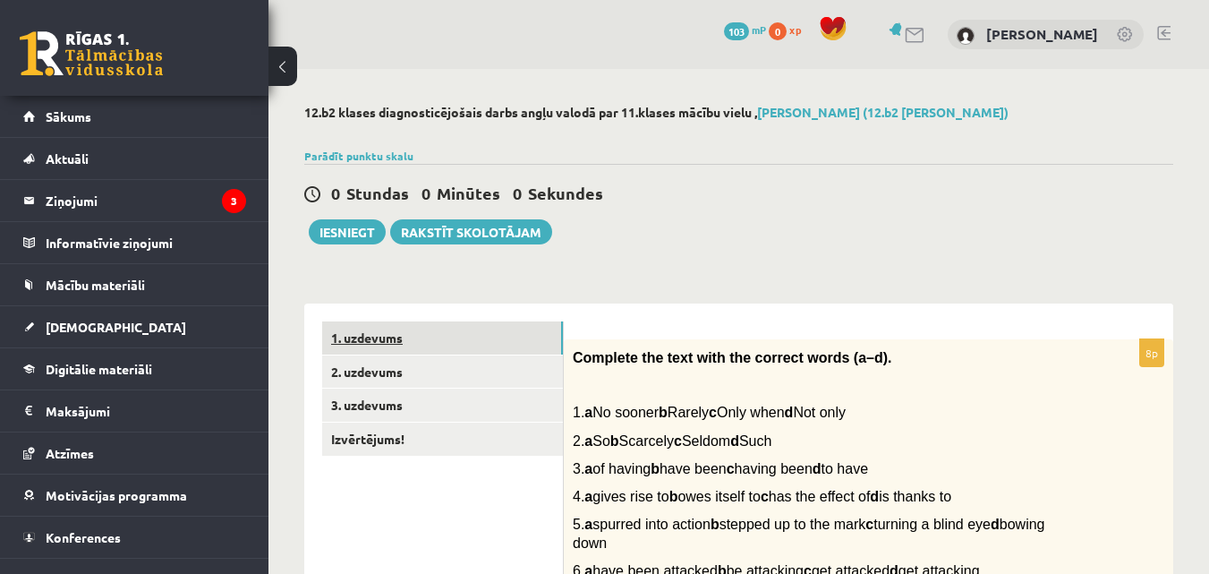
click at [435, 335] on link "1. uzdevums" at bounding box center [442, 337] width 241 height 33
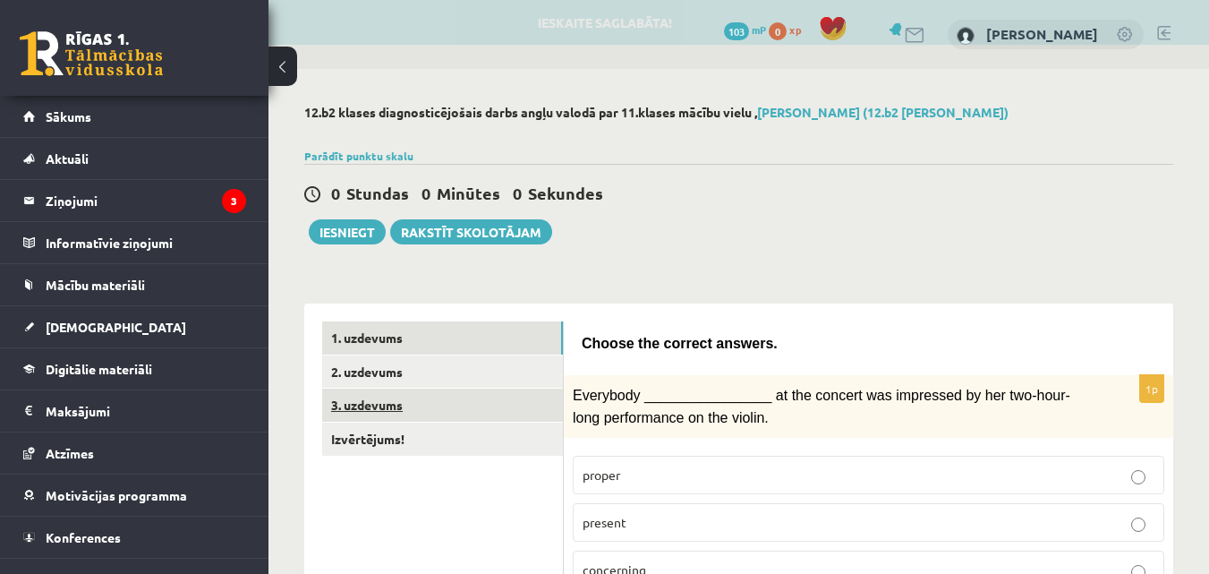
click at [457, 403] on link "3. uzdevums" at bounding box center [442, 404] width 241 height 33
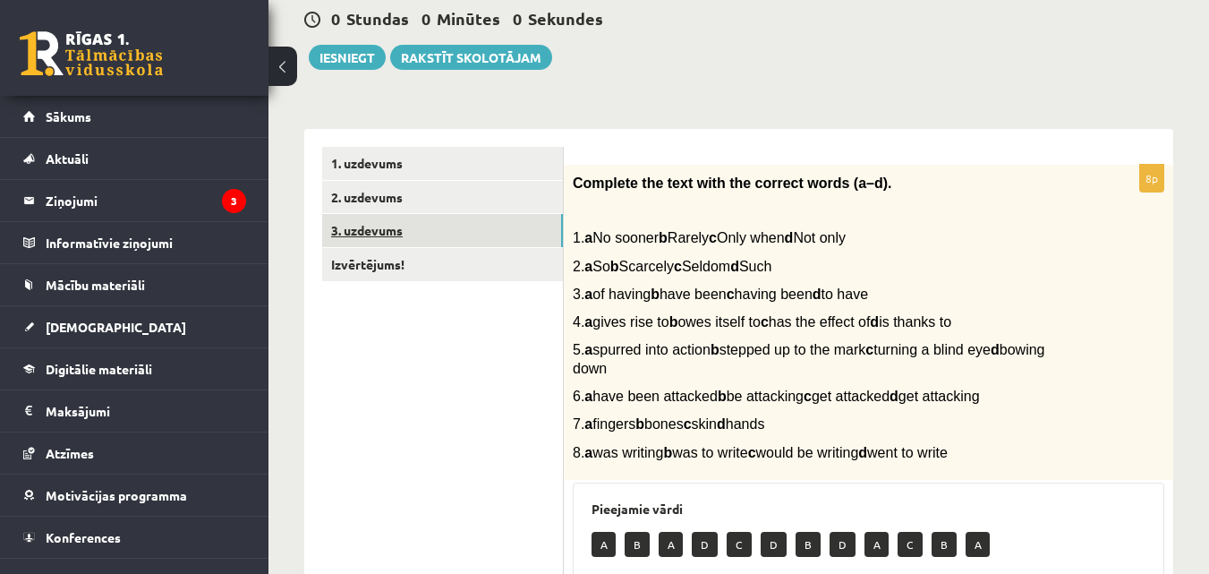
scroll to position [41, 0]
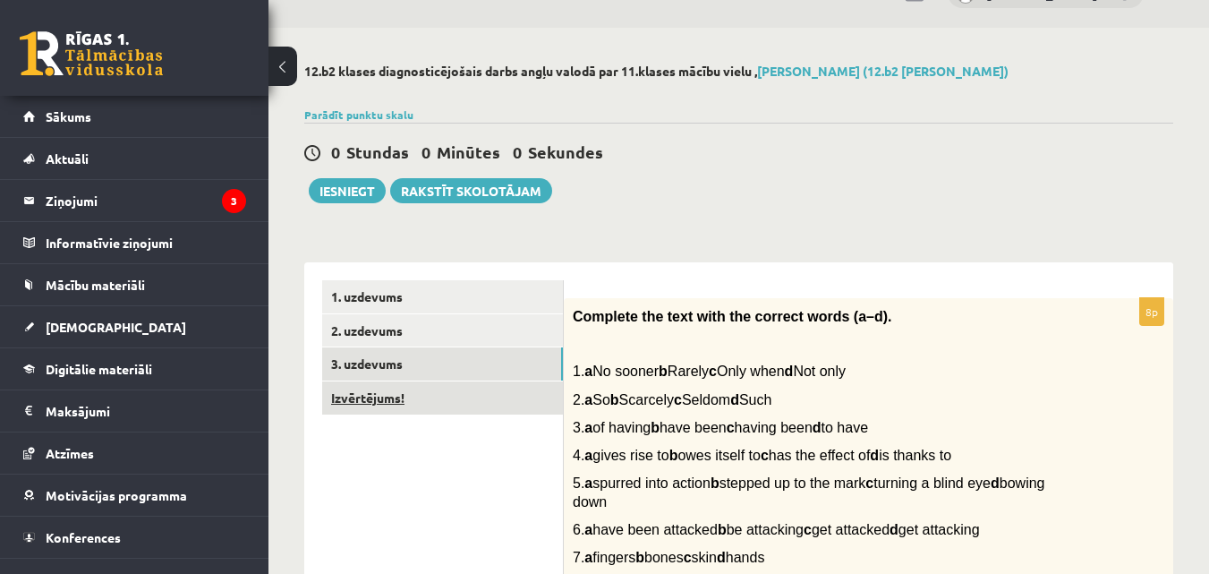
click at [420, 397] on link "Izvērtējums!" at bounding box center [442, 397] width 241 height 33
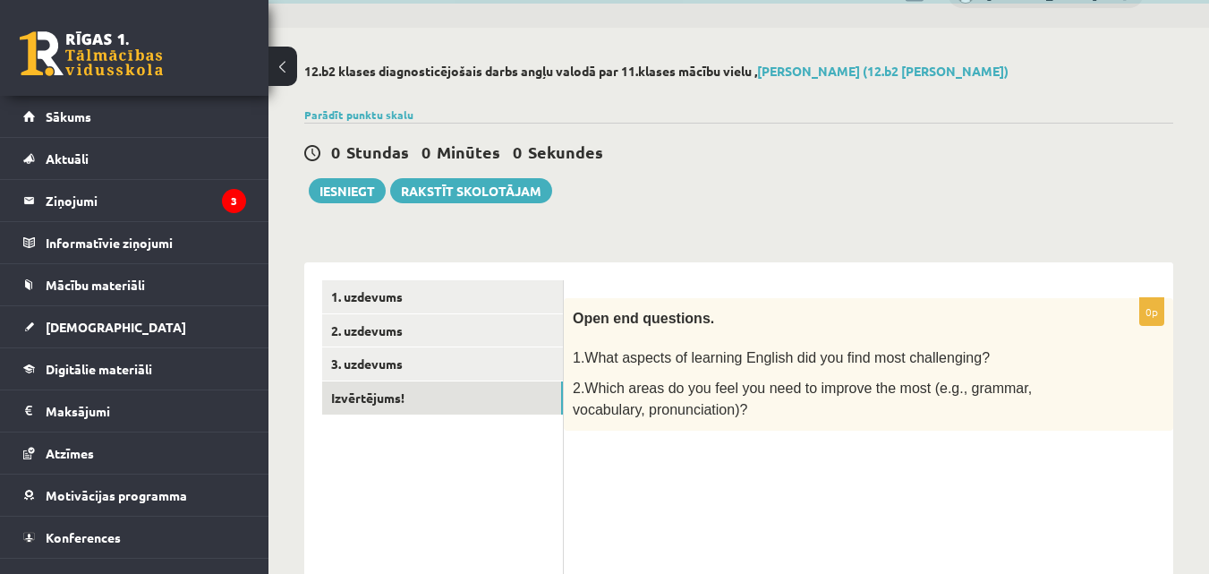
scroll to position [131, 0]
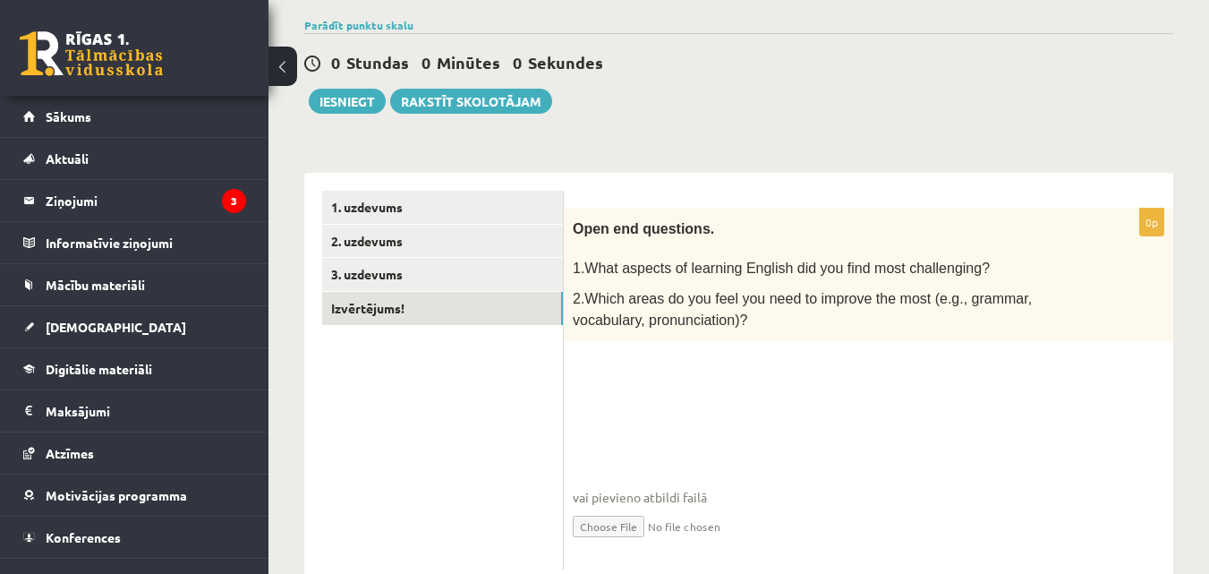
click at [699, 358] on div "0p Open end questions. 1.What aspects of learning English did you find most cha…" at bounding box center [869, 390] width 610 height 362
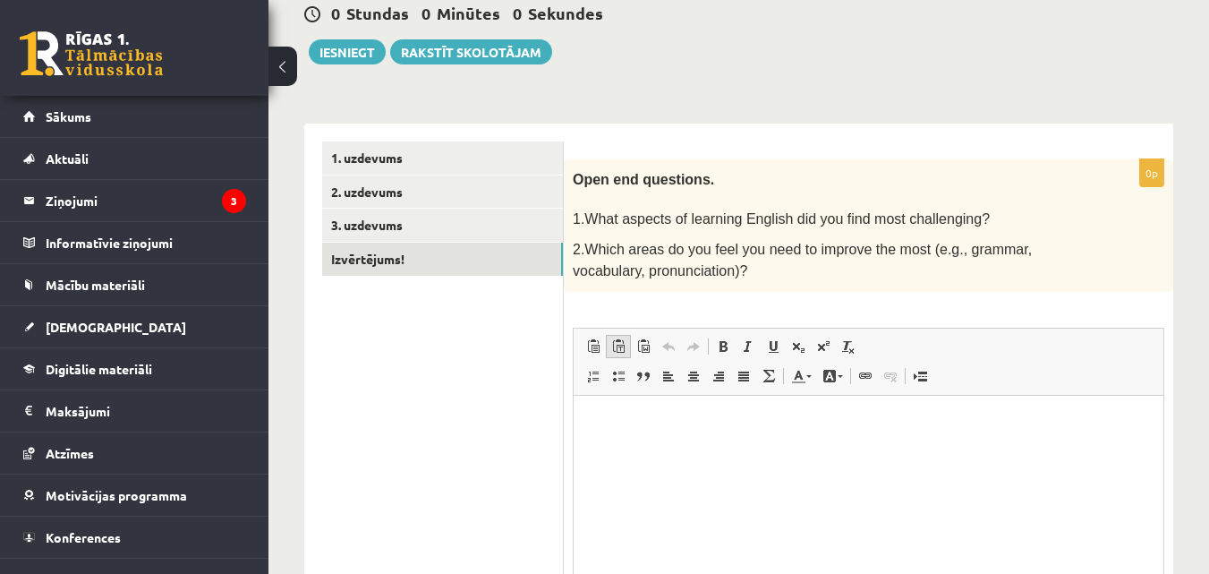
scroll to position [0, 0]
click at [754, 441] on html at bounding box center [869, 422] width 590 height 55
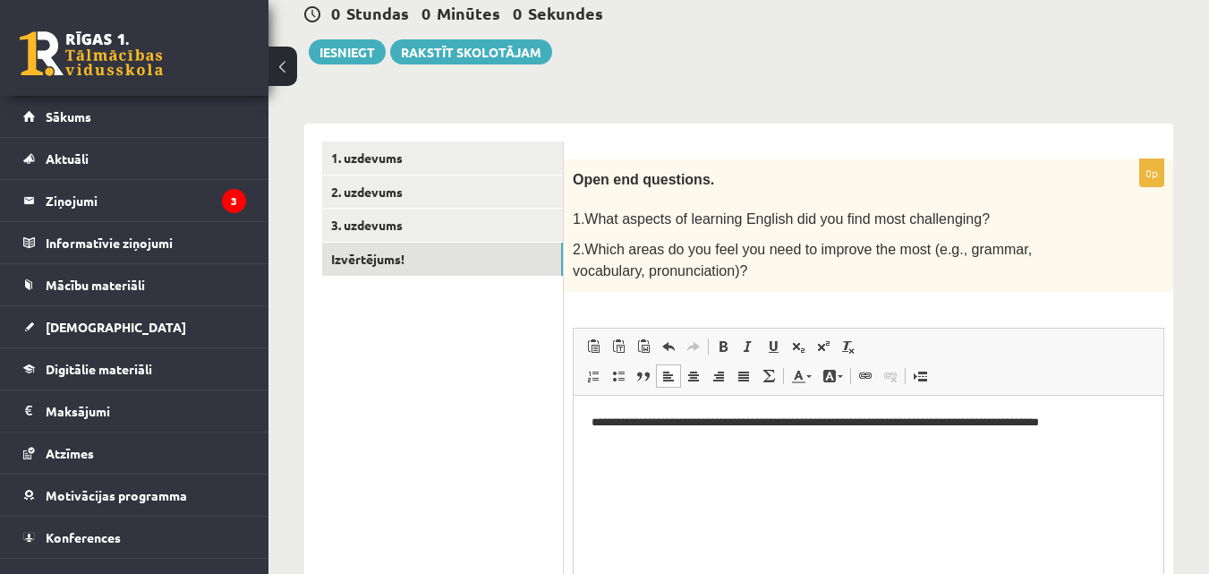
click at [610, 447] on html "**********" at bounding box center [869, 422] width 590 height 55
click at [609, 446] on html "**********" at bounding box center [869, 422] width 590 height 55
click at [1132, 434] on html "**********" at bounding box center [869, 422] width 590 height 55
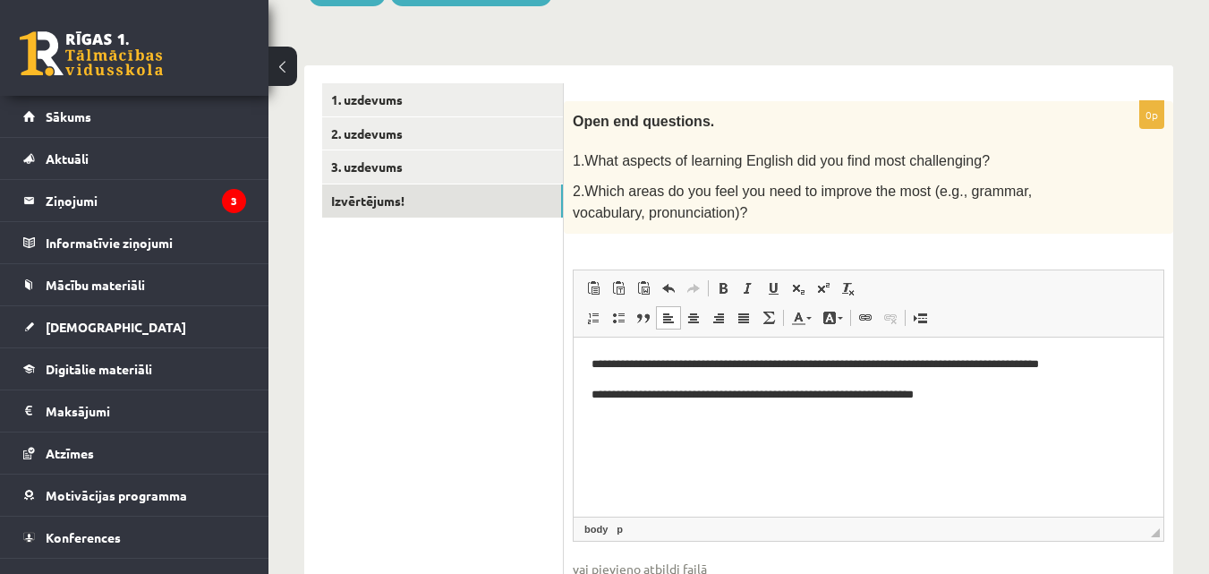
scroll to position [359, 0]
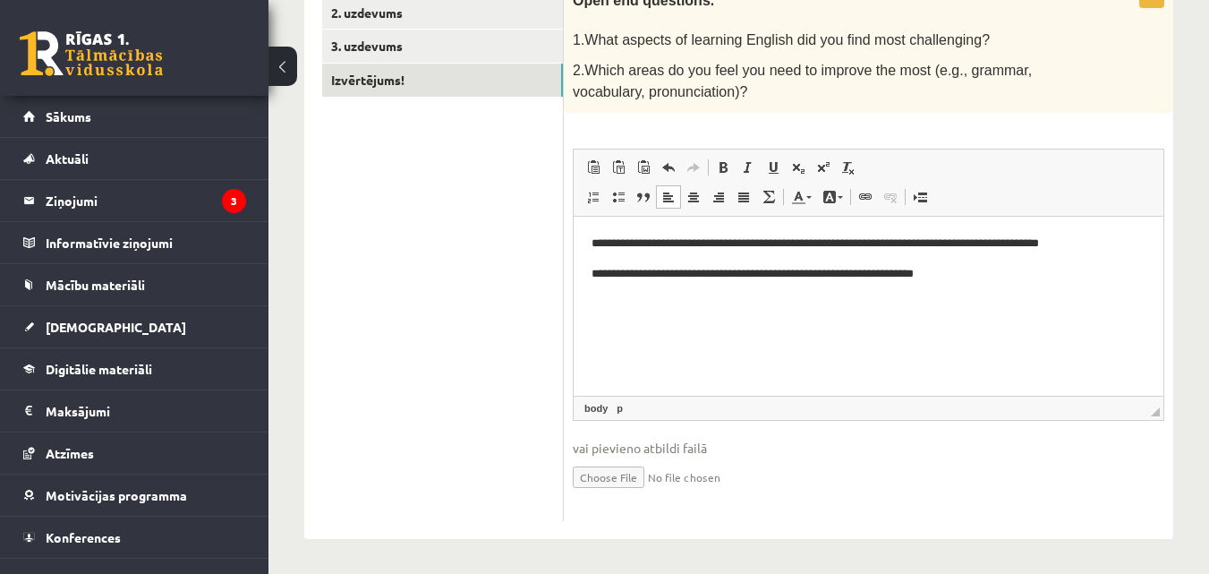
click at [472, 301] on ul "1. uzdevums 2. uzdevums 3. uzdevums Izvērtējums!" at bounding box center [443, 241] width 242 height 559
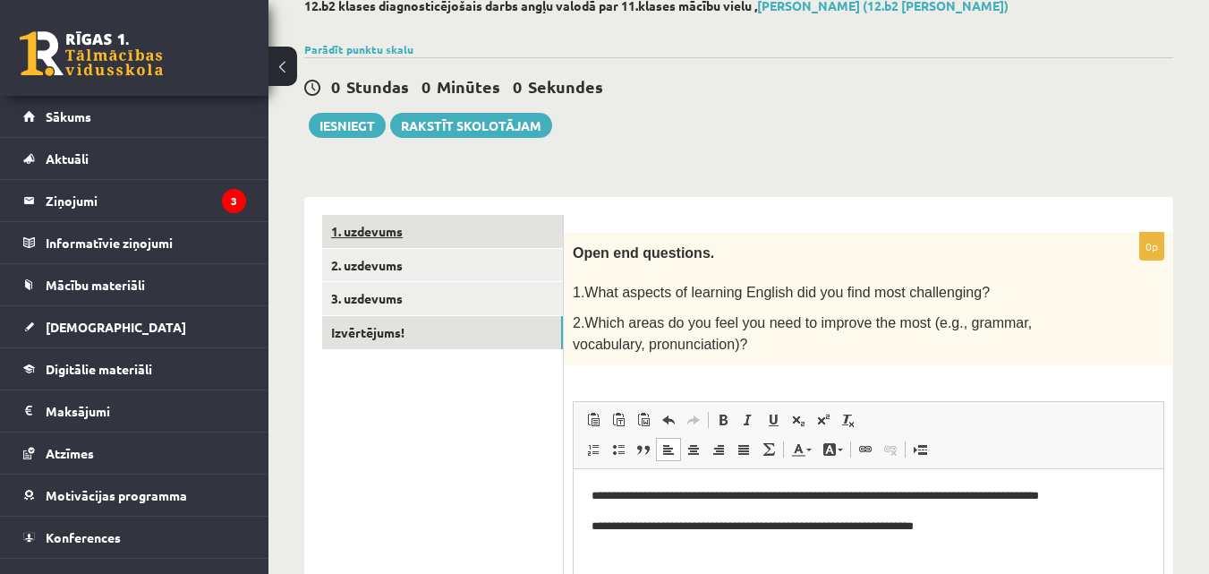
scroll to position [90, 0]
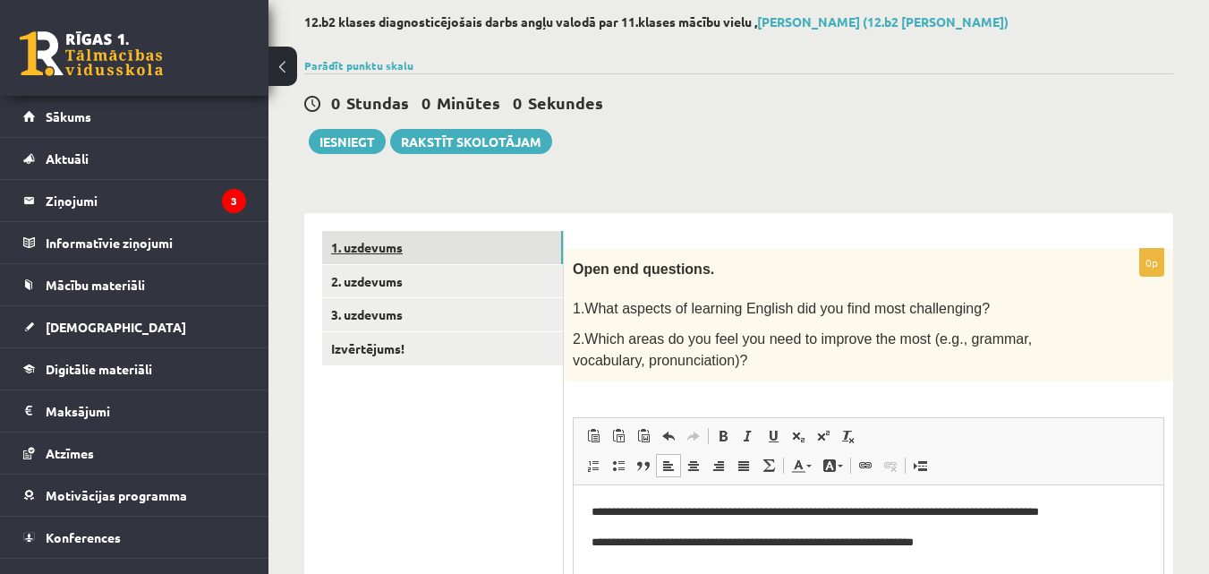
click at [451, 240] on link "1. uzdevums" at bounding box center [442, 247] width 241 height 33
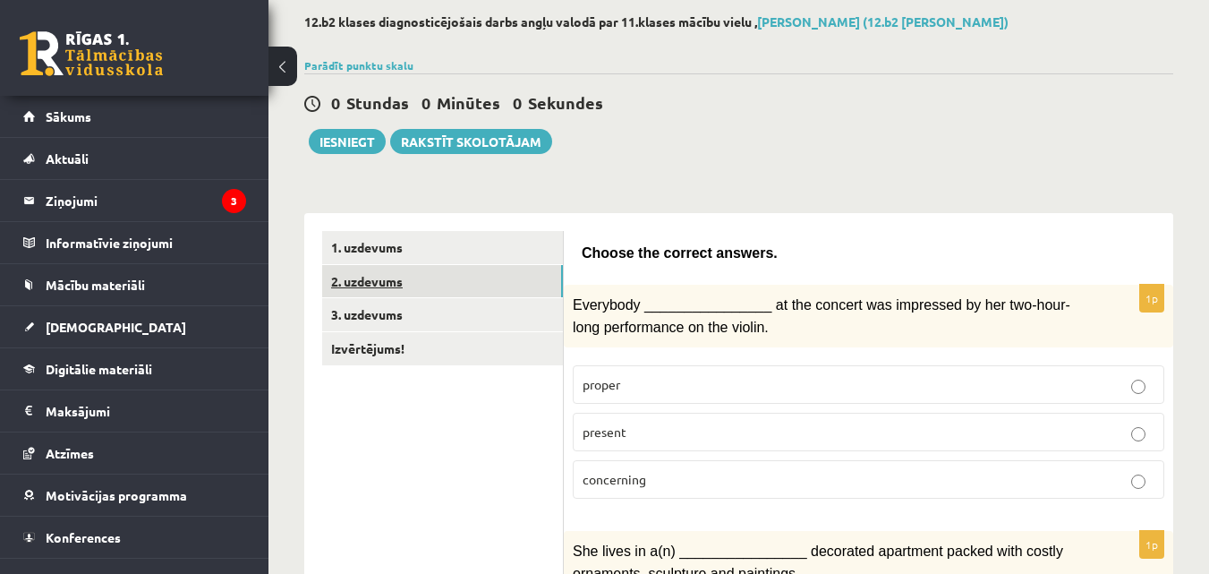
click at [471, 281] on link "2. uzdevums" at bounding box center [442, 281] width 241 height 33
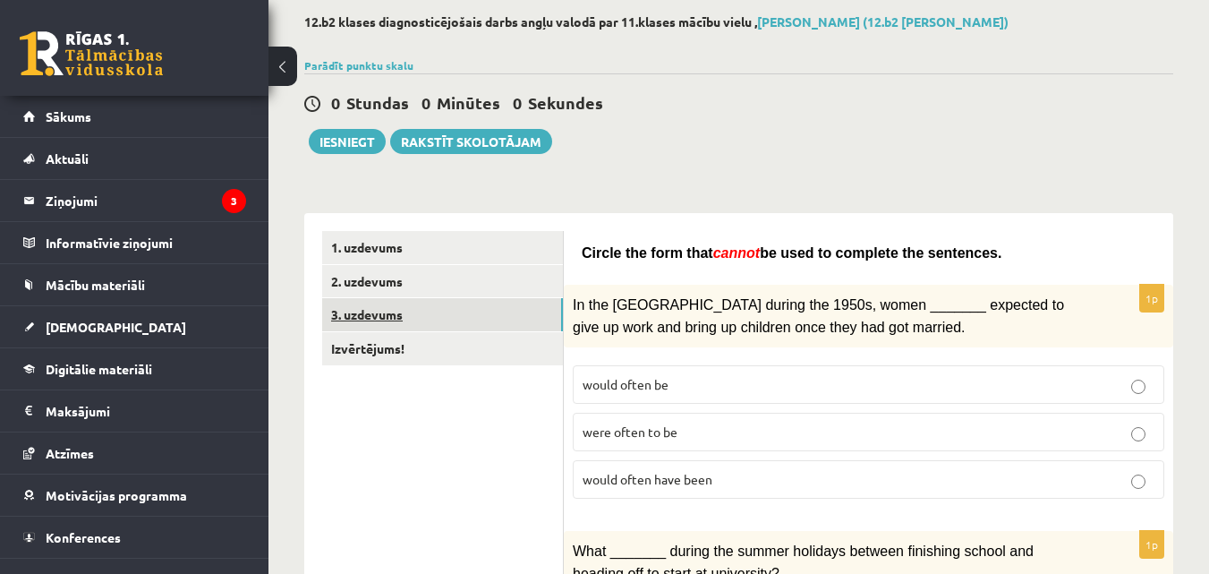
click at [478, 312] on link "3. uzdevums" at bounding box center [442, 314] width 241 height 33
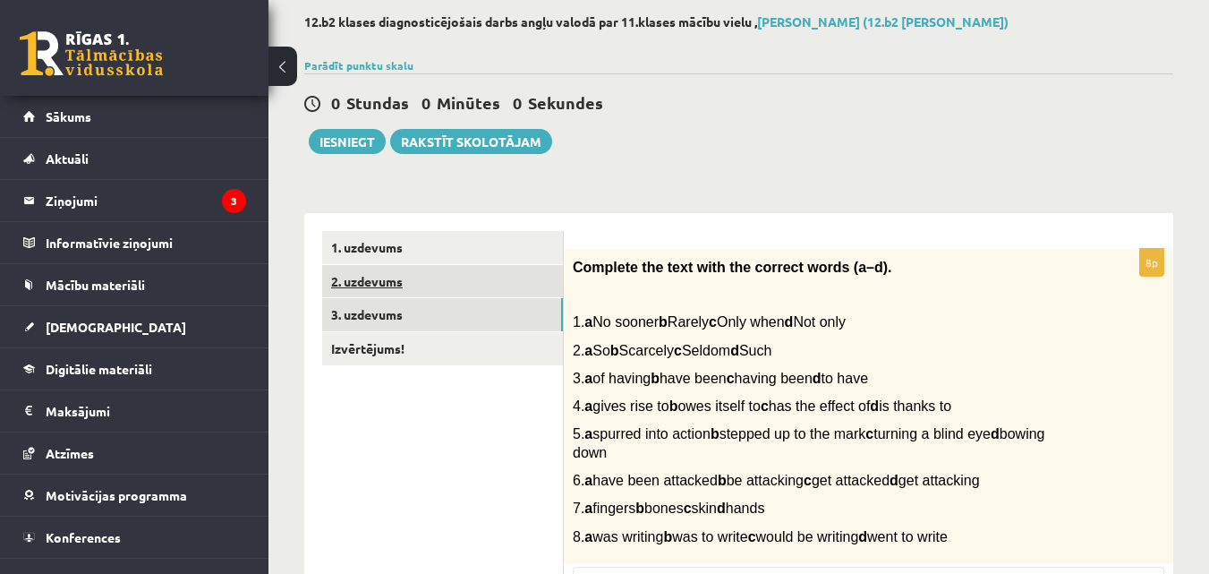
click at [474, 284] on link "2. uzdevums" at bounding box center [442, 281] width 241 height 33
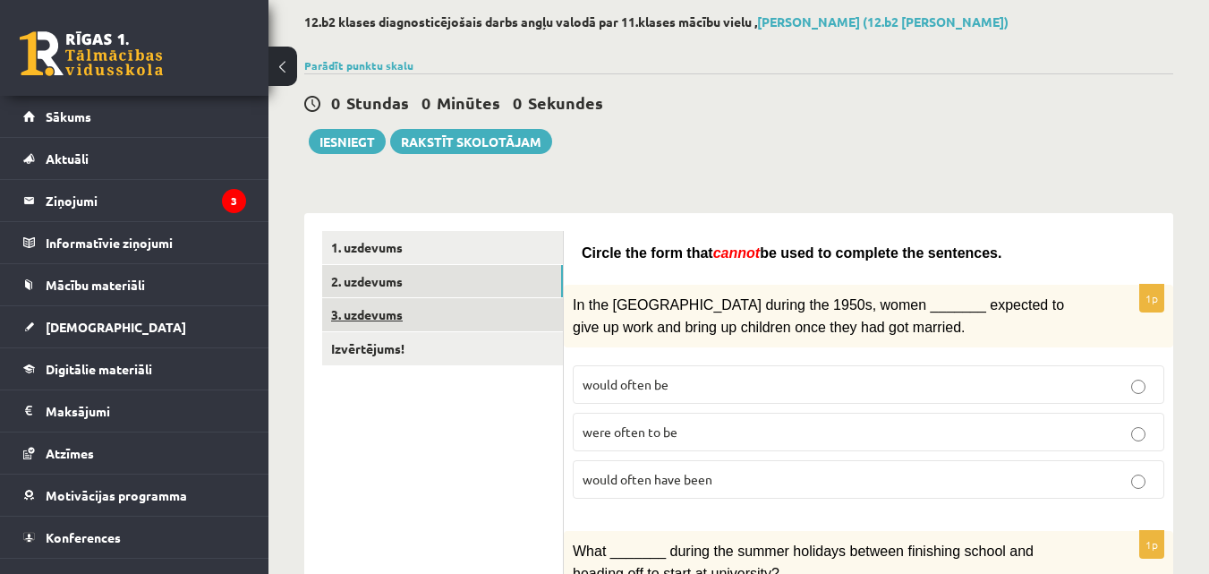
click at [482, 308] on link "3. uzdevums" at bounding box center [442, 314] width 241 height 33
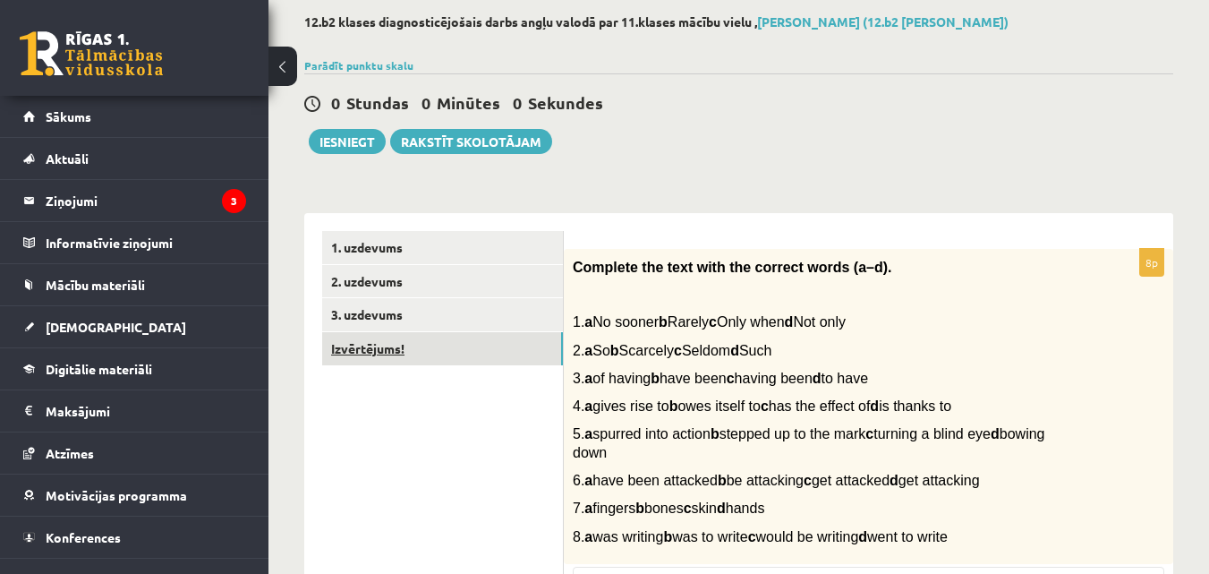
click at [473, 336] on link "Izvērtējums!" at bounding box center [442, 348] width 241 height 33
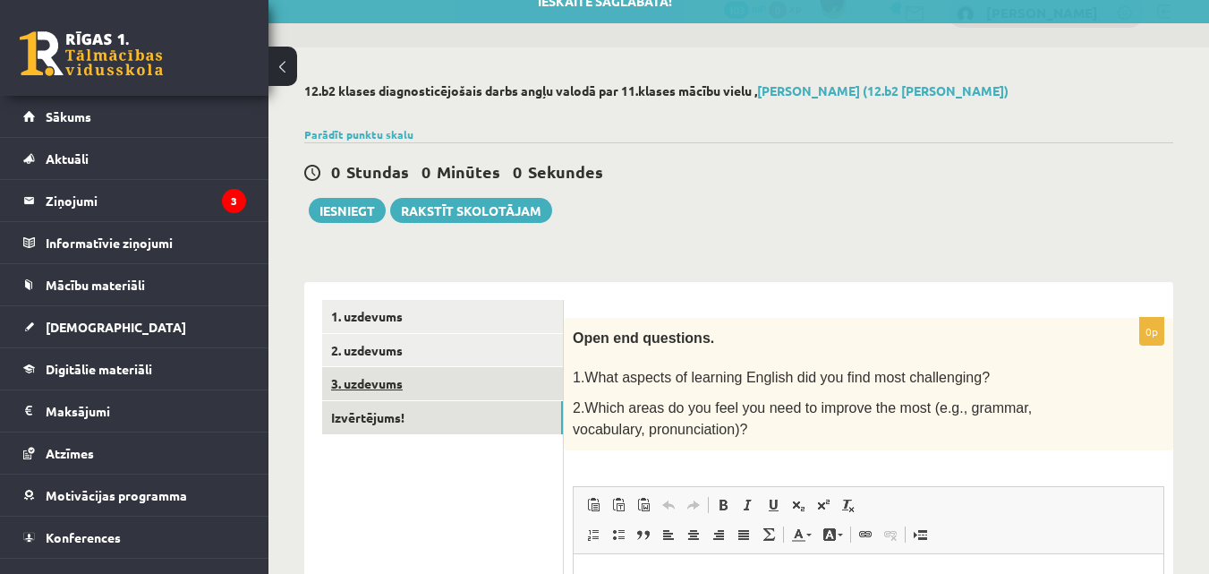
scroll to position [0, 0]
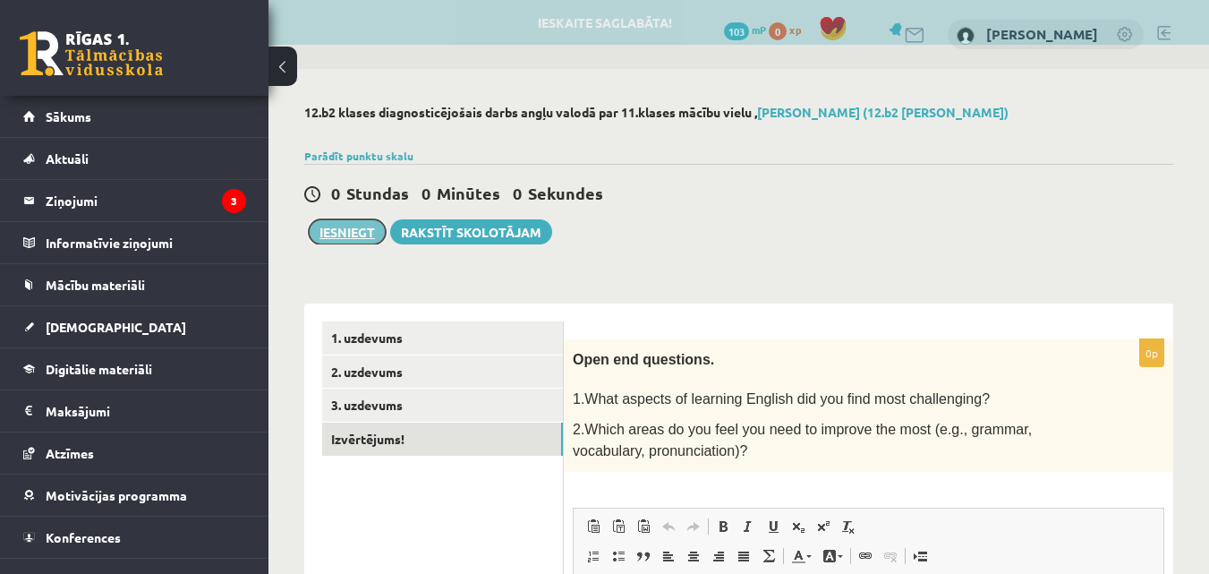
click at [352, 229] on button "Iesniegt" at bounding box center [347, 231] width 77 height 25
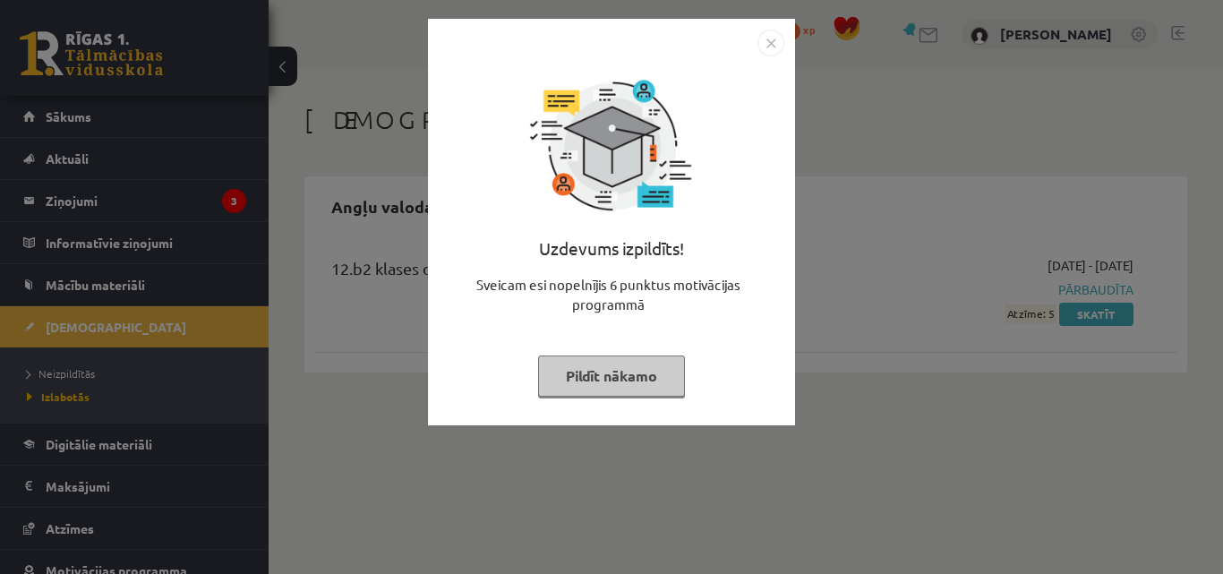
click at [770, 40] on img "Close" at bounding box center [770, 43] width 27 height 27
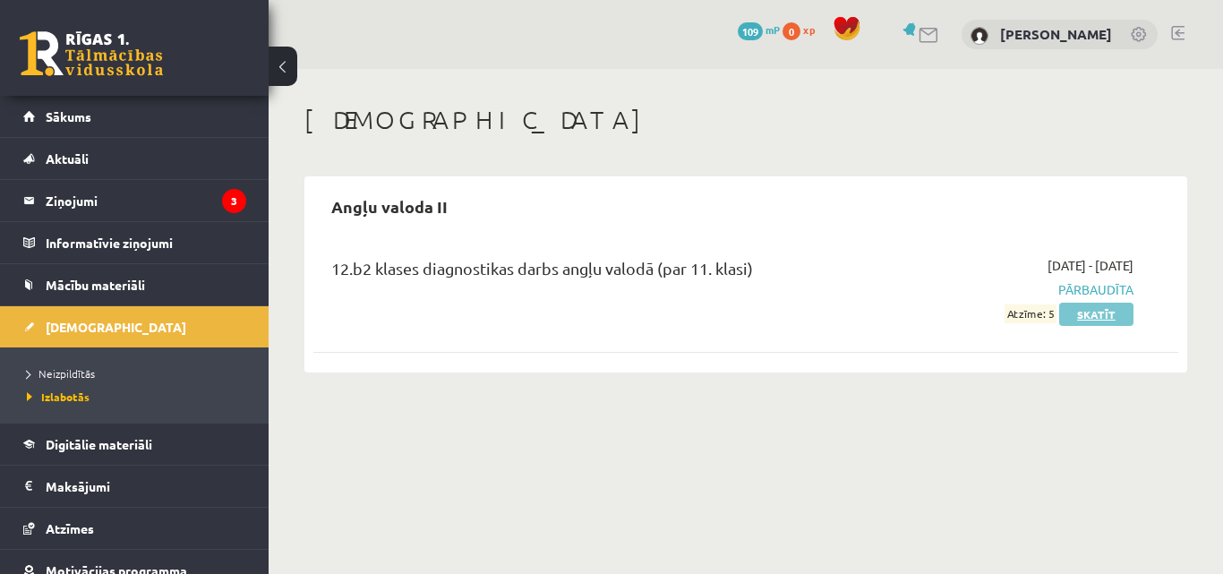
click at [1074, 316] on link "Skatīt" at bounding box center [1096, 314] width 74 height 23
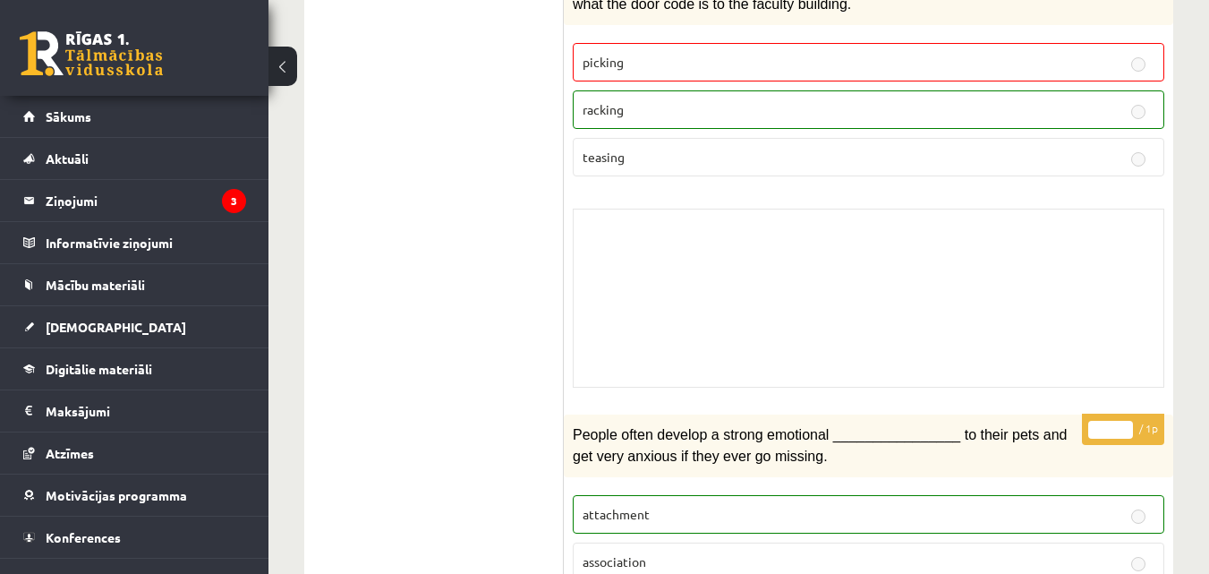
scroll to position [1377, 0]
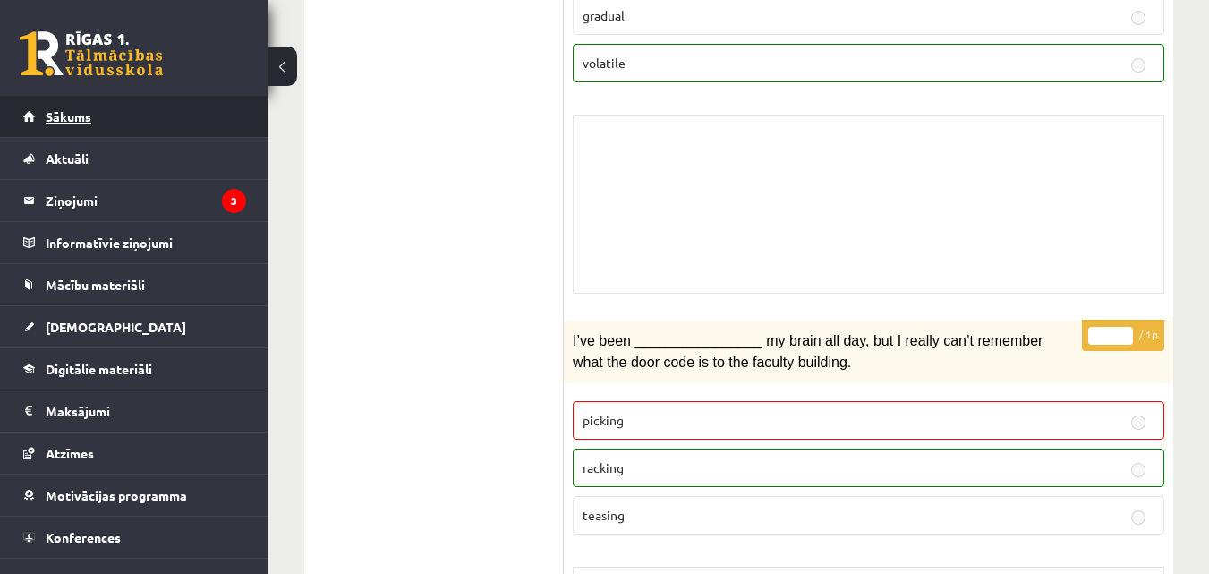
click at [138, 119] on link "Sākums" at bounding box center [134, 116] width 223 height 41
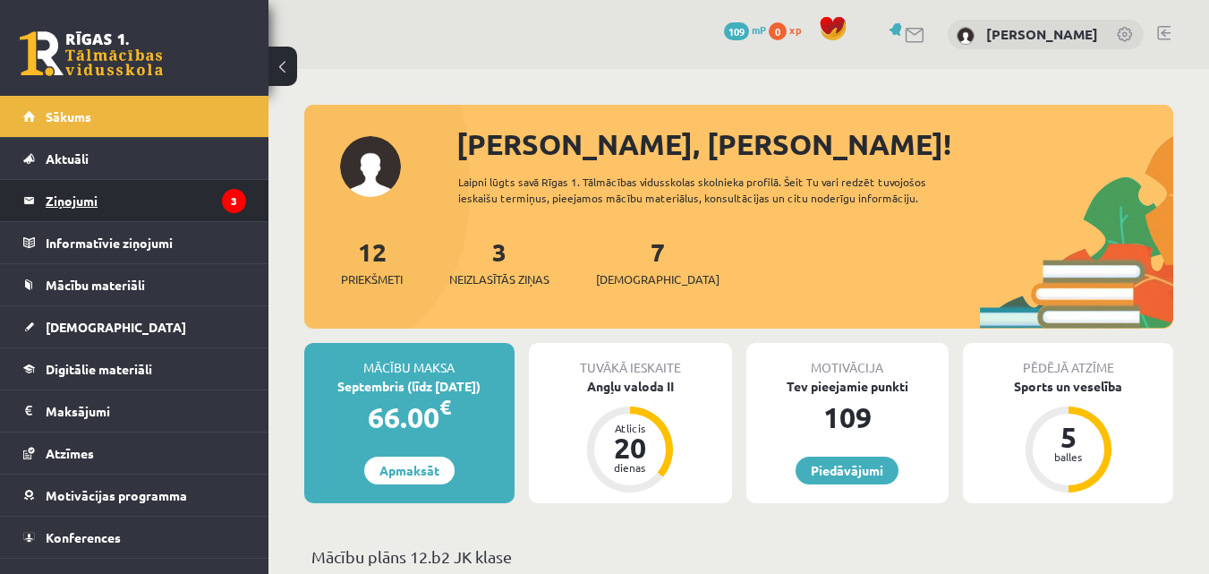
click at [146, 184] on legend "Ziņojumi 3" at bounding box center [146, 200] width 201 height 41
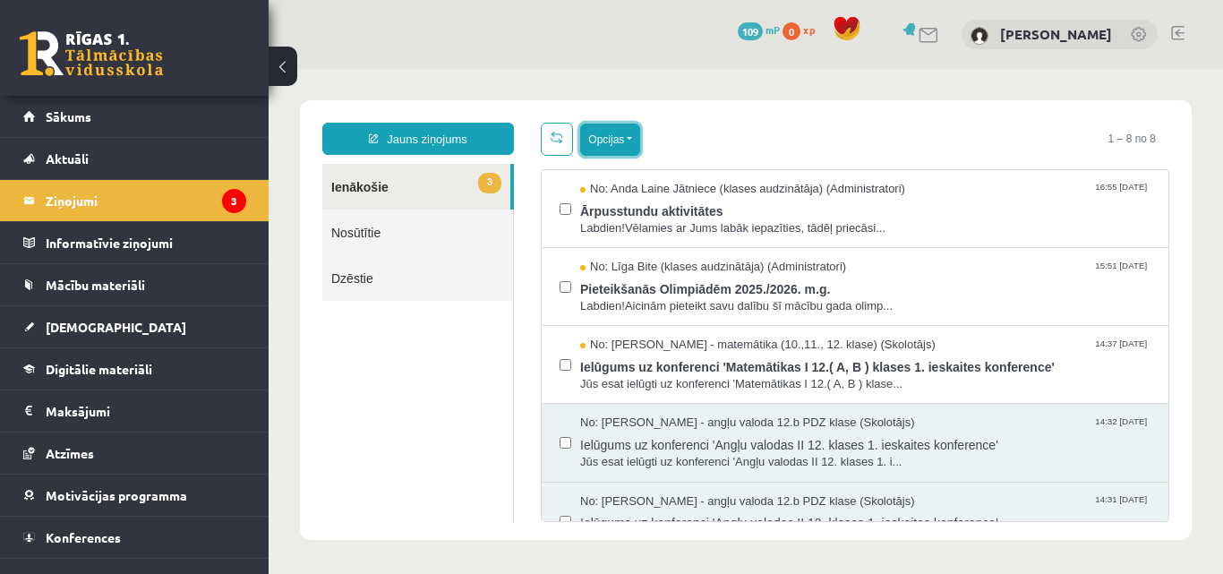
drag, startPoint x: 619, startPoint y: 143, endPoint x: 617, endPoint y: 152, distance: 9.3
click at [618, 152] on button "Opcijas" at bounding box center [610, 140] width 60 height 32
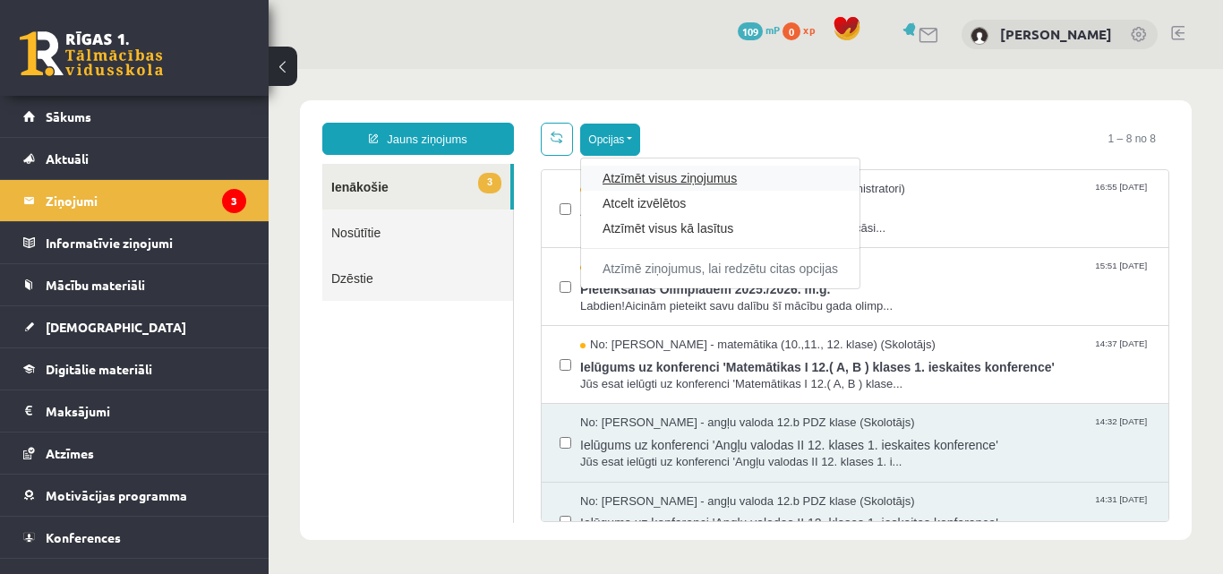
click at [604, 170] on link "Atzīmēt visus ziņojumus" at bounding box center [719, 178] width 235 height 18
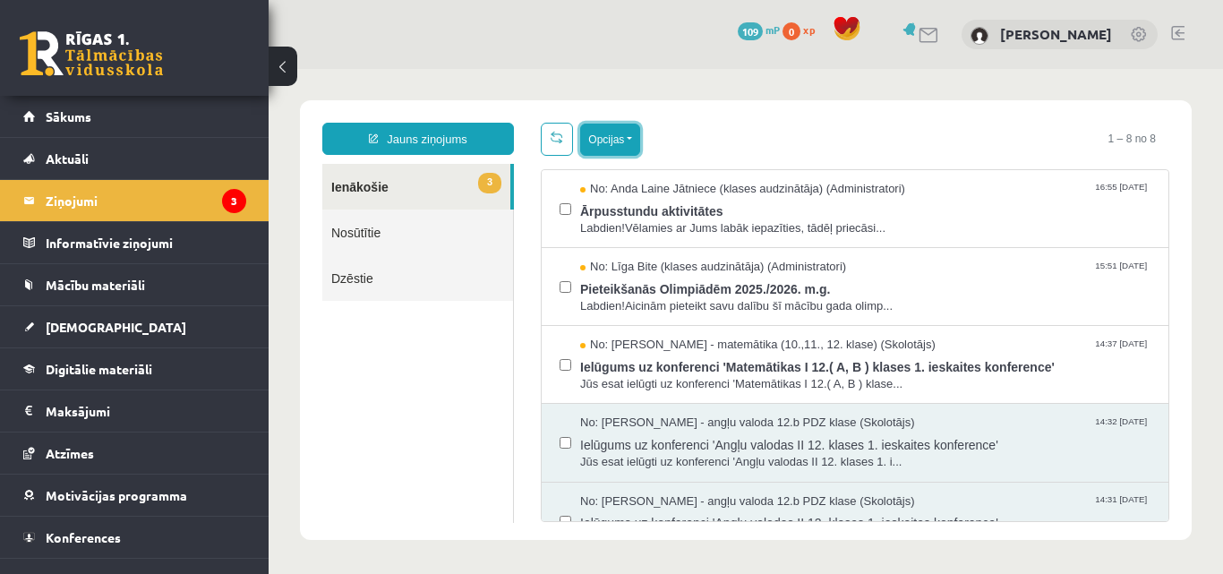
click at [596, 145] on button "Opcijas" at bounding box center [610, 140] width 60 height 32
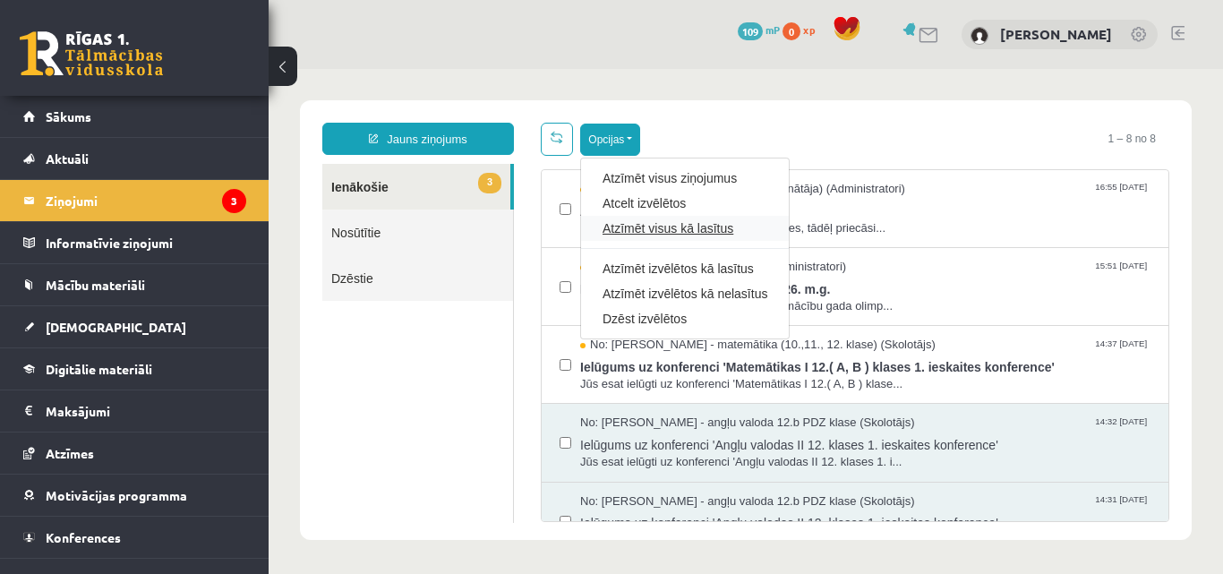
click at [668, 221] on link "Atzīmēt visus kā lasītus" at bounding box center [684, 228] width 165 height 18
